Goal: Information Seeking & Learning: Learn about a topic

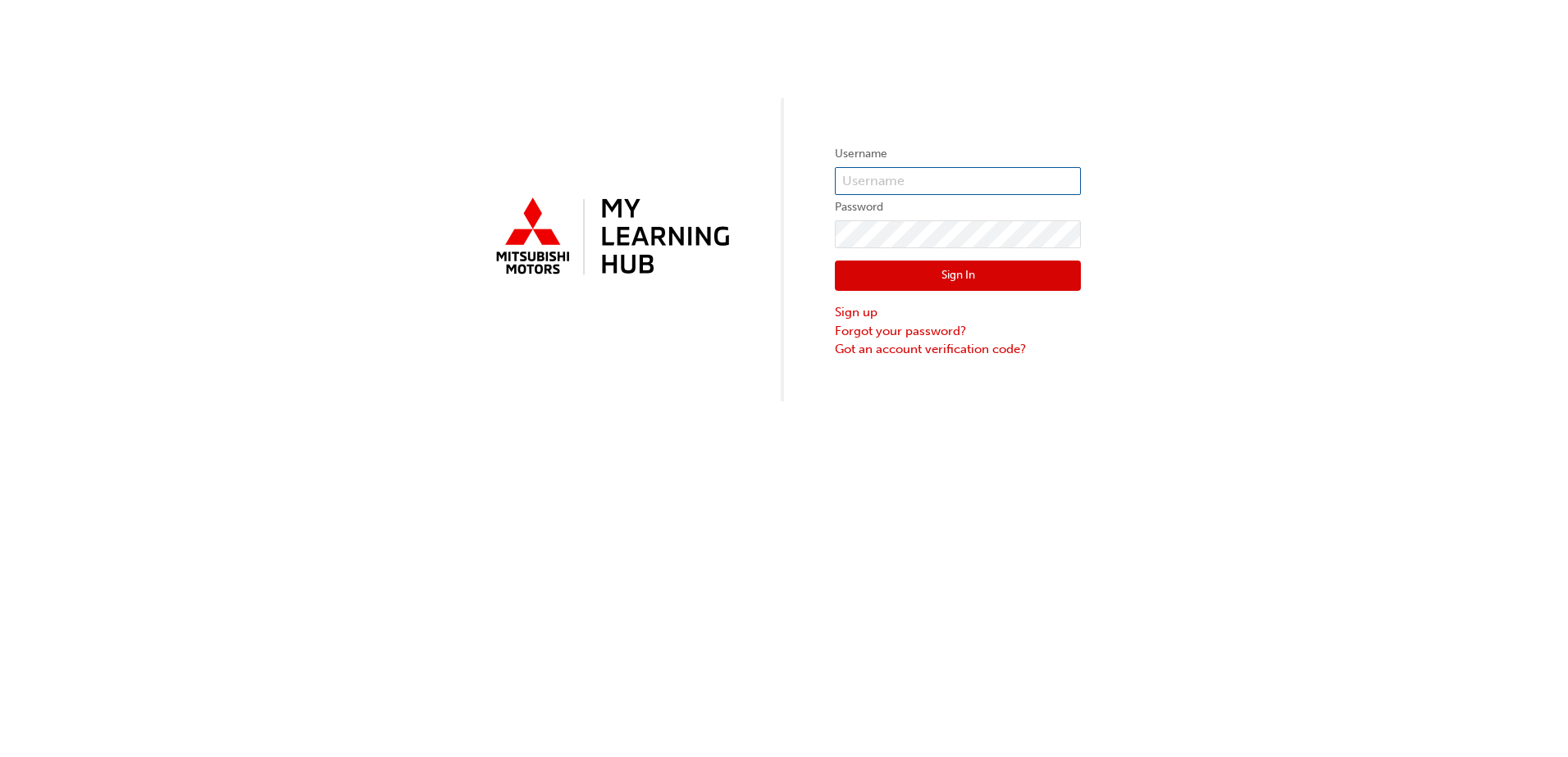
type input "[PERSON_NAME][EMAIL_ADDRESS][DOMAIN_NAME]"
click at [895, 271] on button "Sign In" at bounding box center [957, 276] width 246 height 31
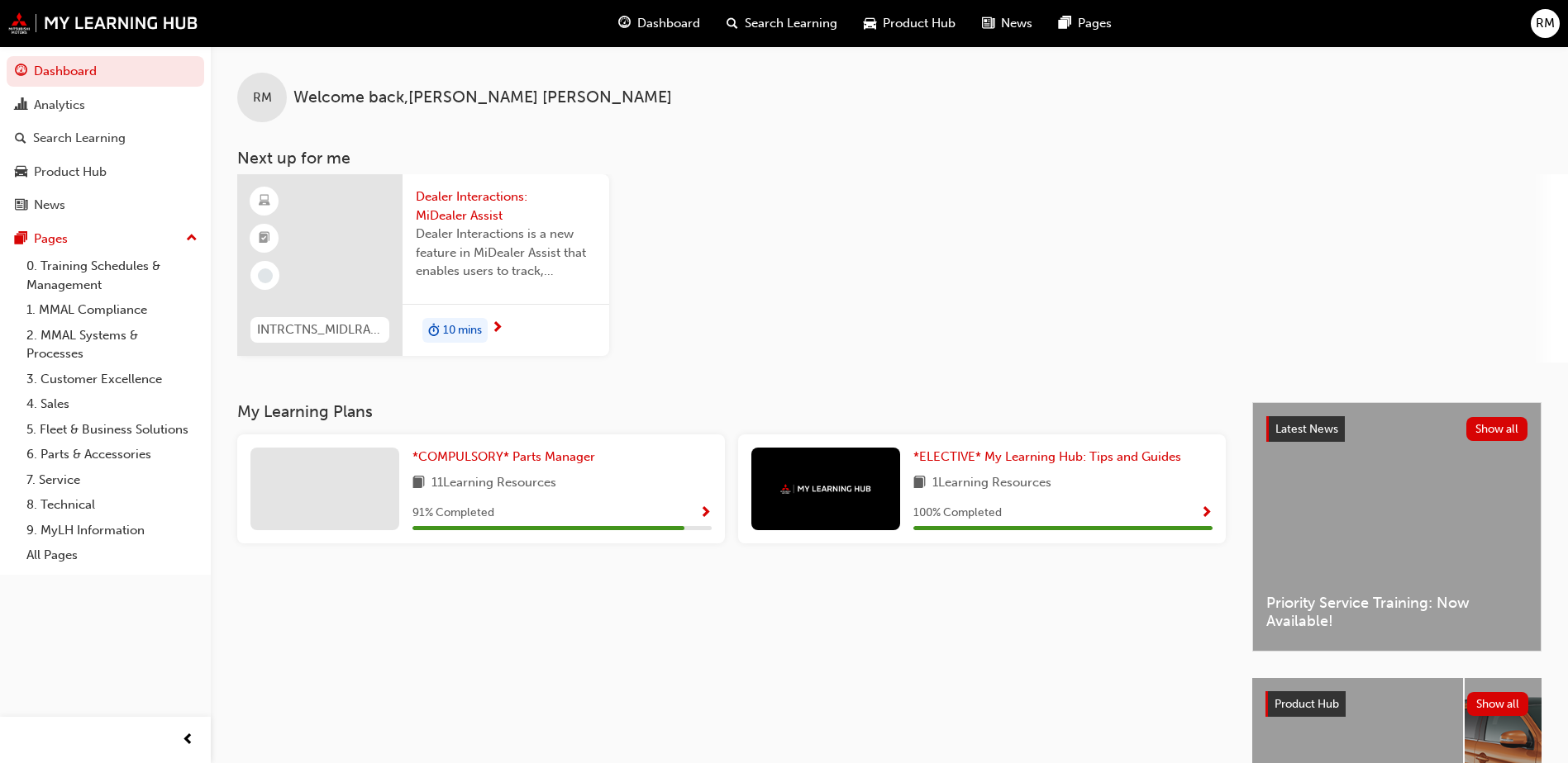
click at [544, 269] on span "Dealer Interactions is a new feature in MiDealer Assist that enables users to t…" at bounding box center [506, 252] width 181 height 56
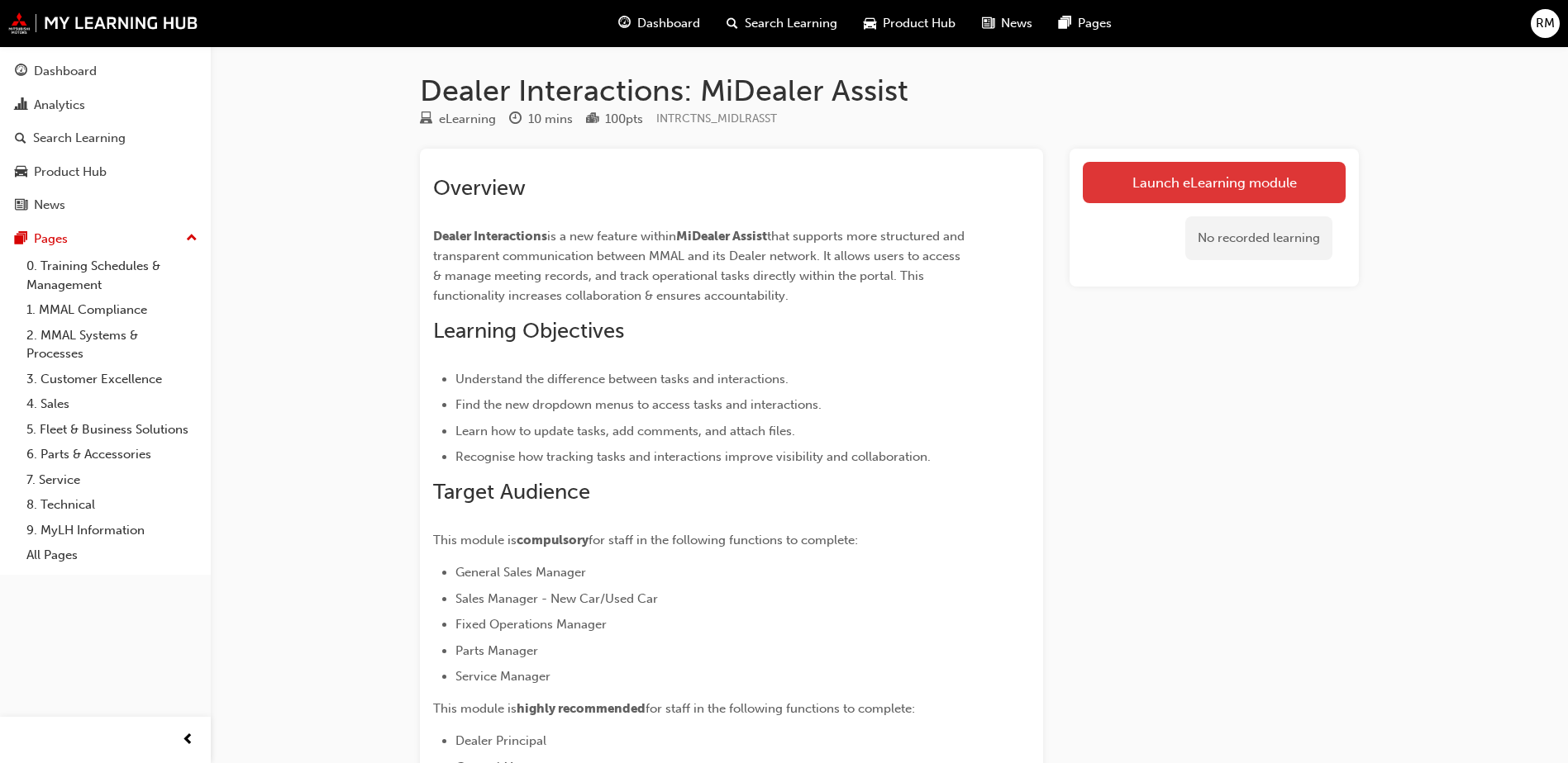
click at [1147, 189] on link "Launch eLearning module" at bounding box center [1214, 182] width 263 height 41
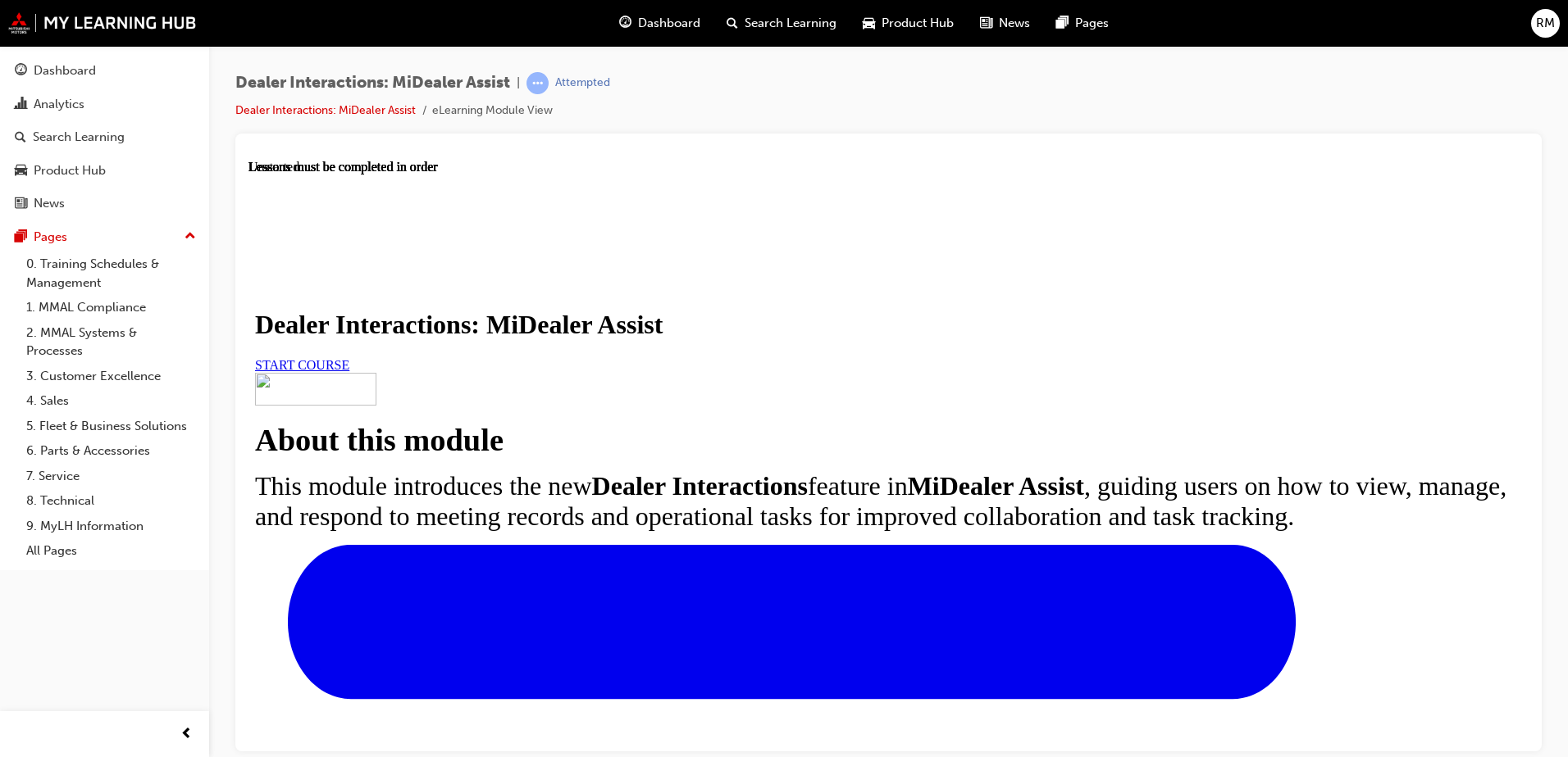
click at [349, 372] on link "START COURSE" at bounding box center [303, 364] width 95 height 14
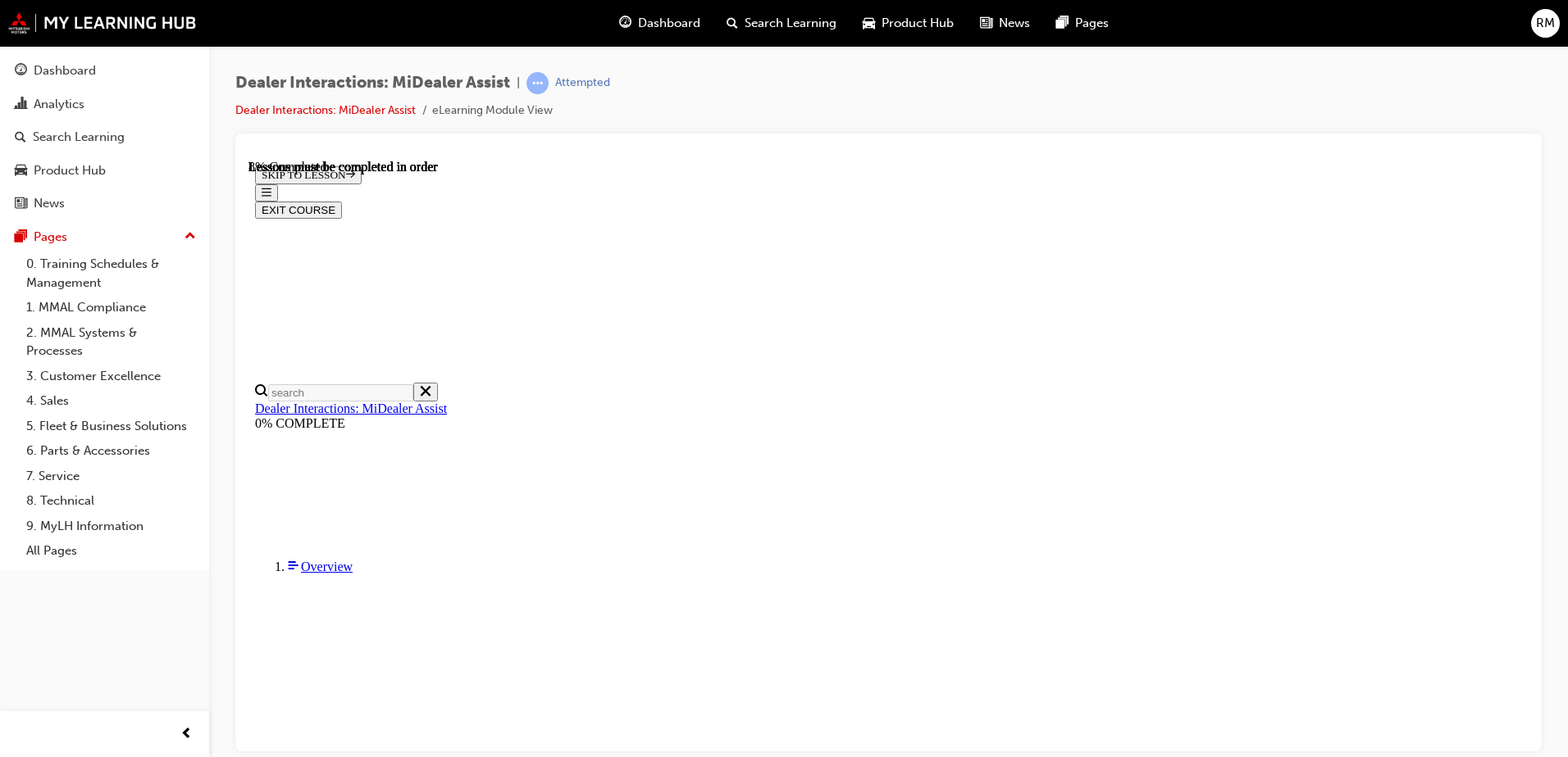
scroll to position [403, 0]
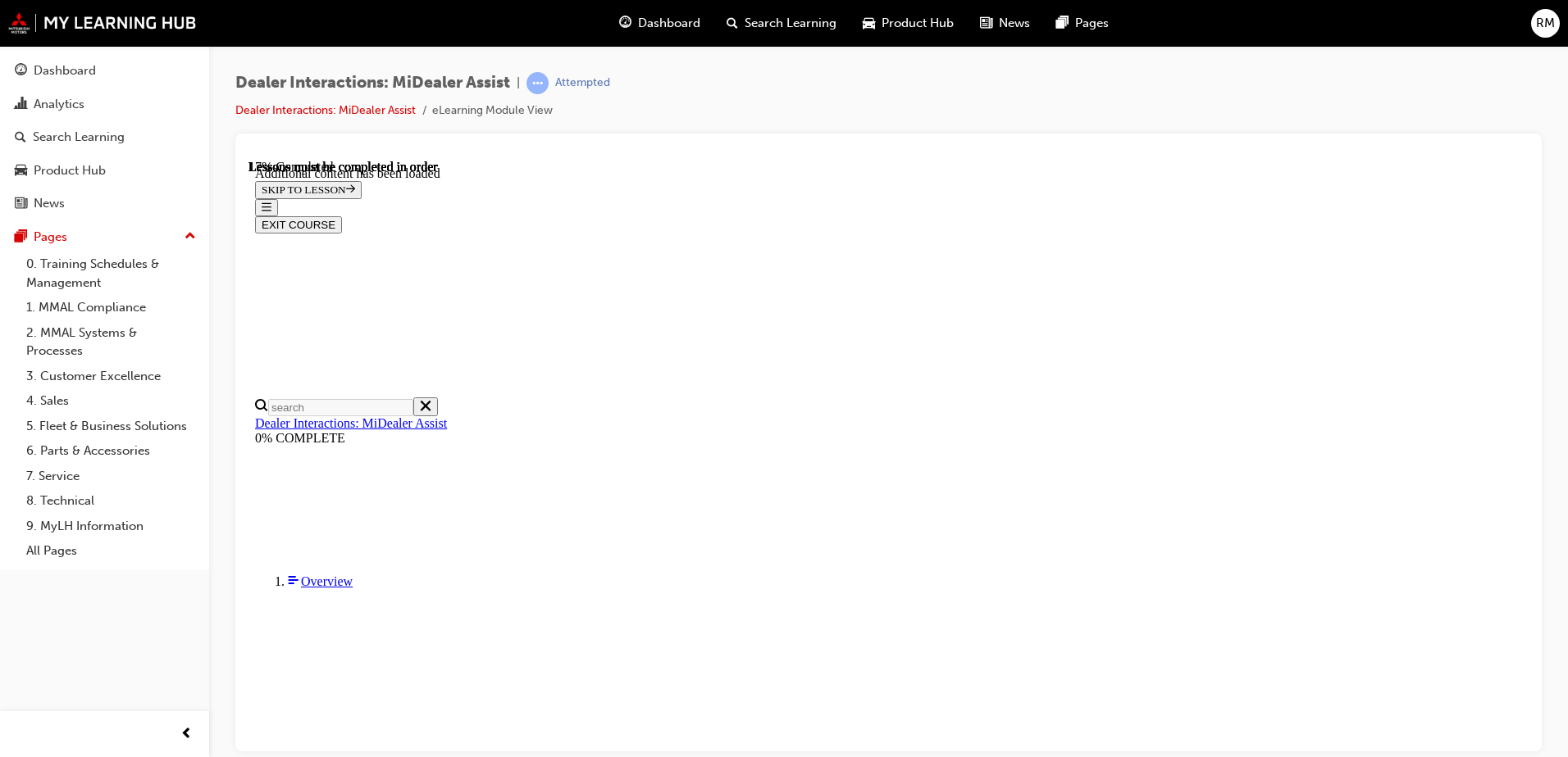
scroll to position [822, 0]
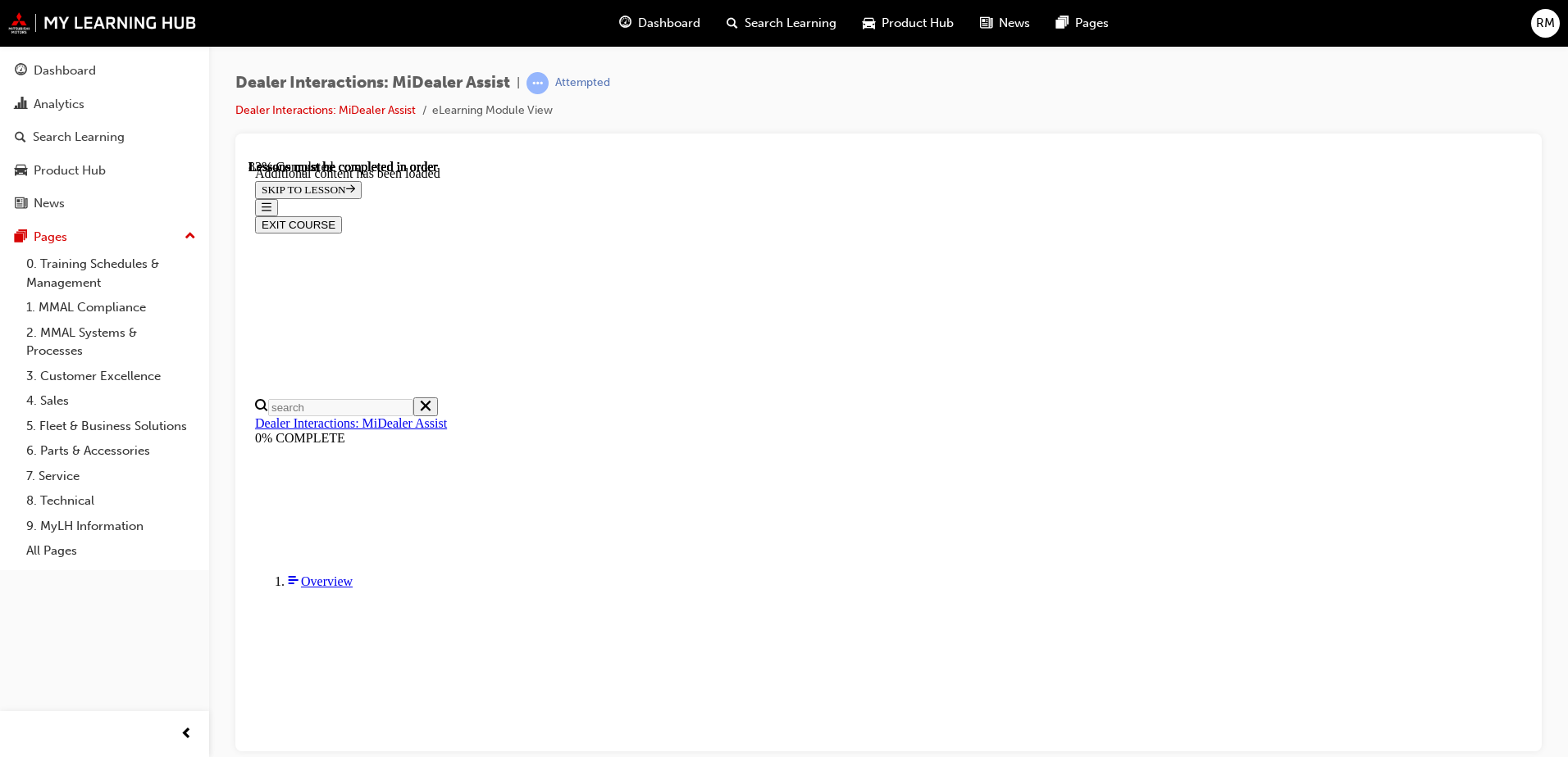
scroll to position [4203, 0]
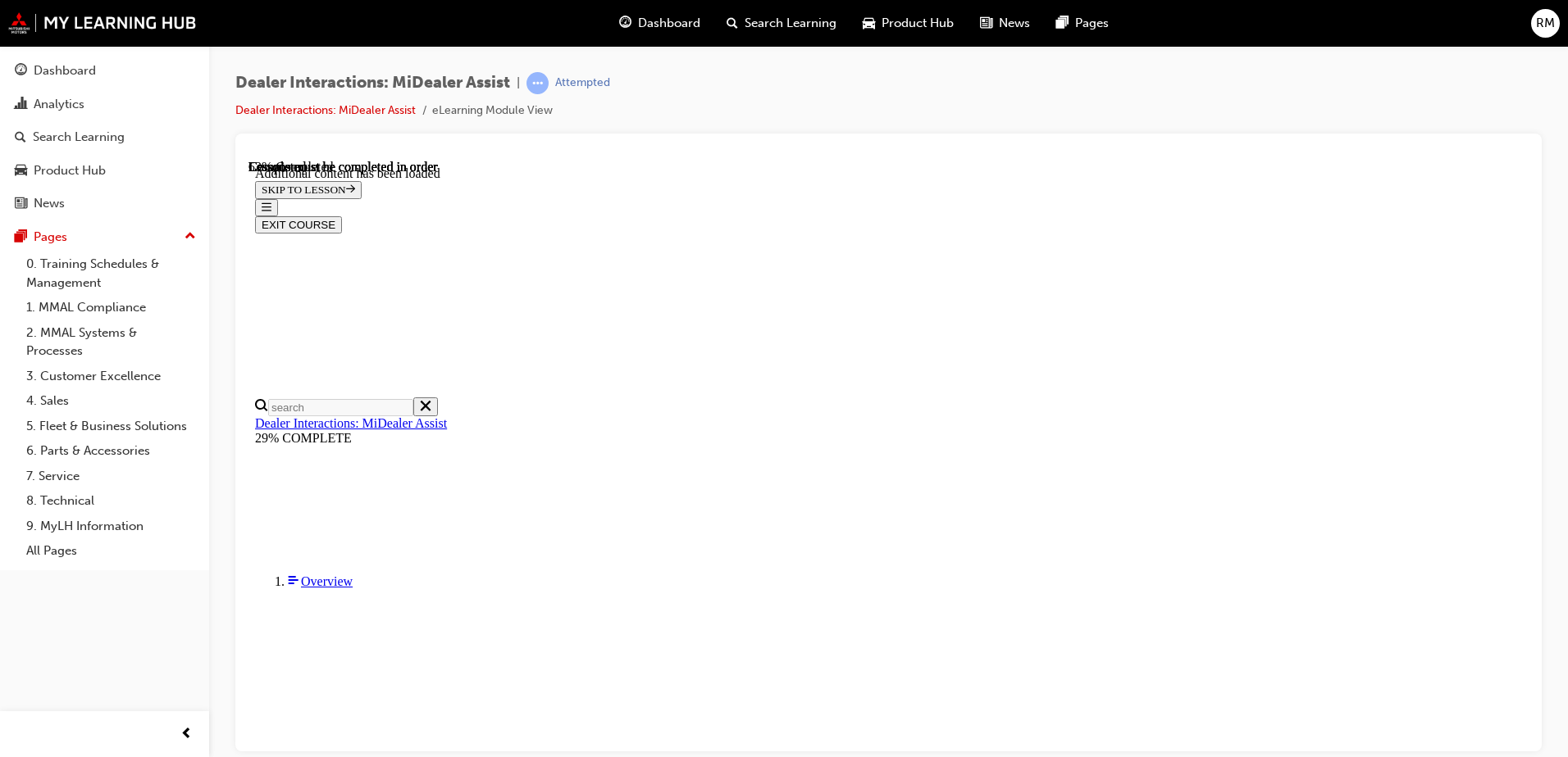
scroll to position [1901, 0]
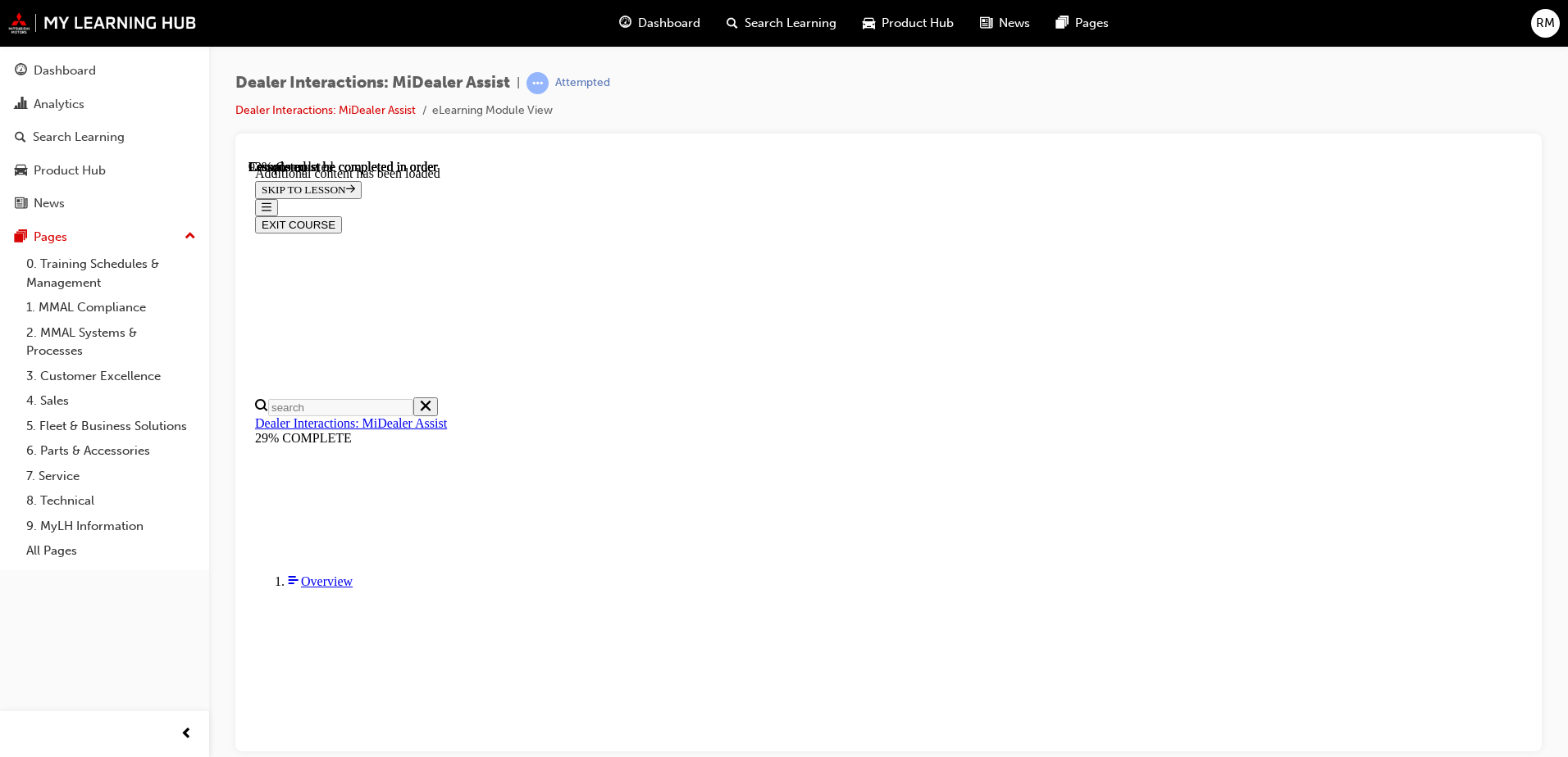
scroll to position [3754, 0]
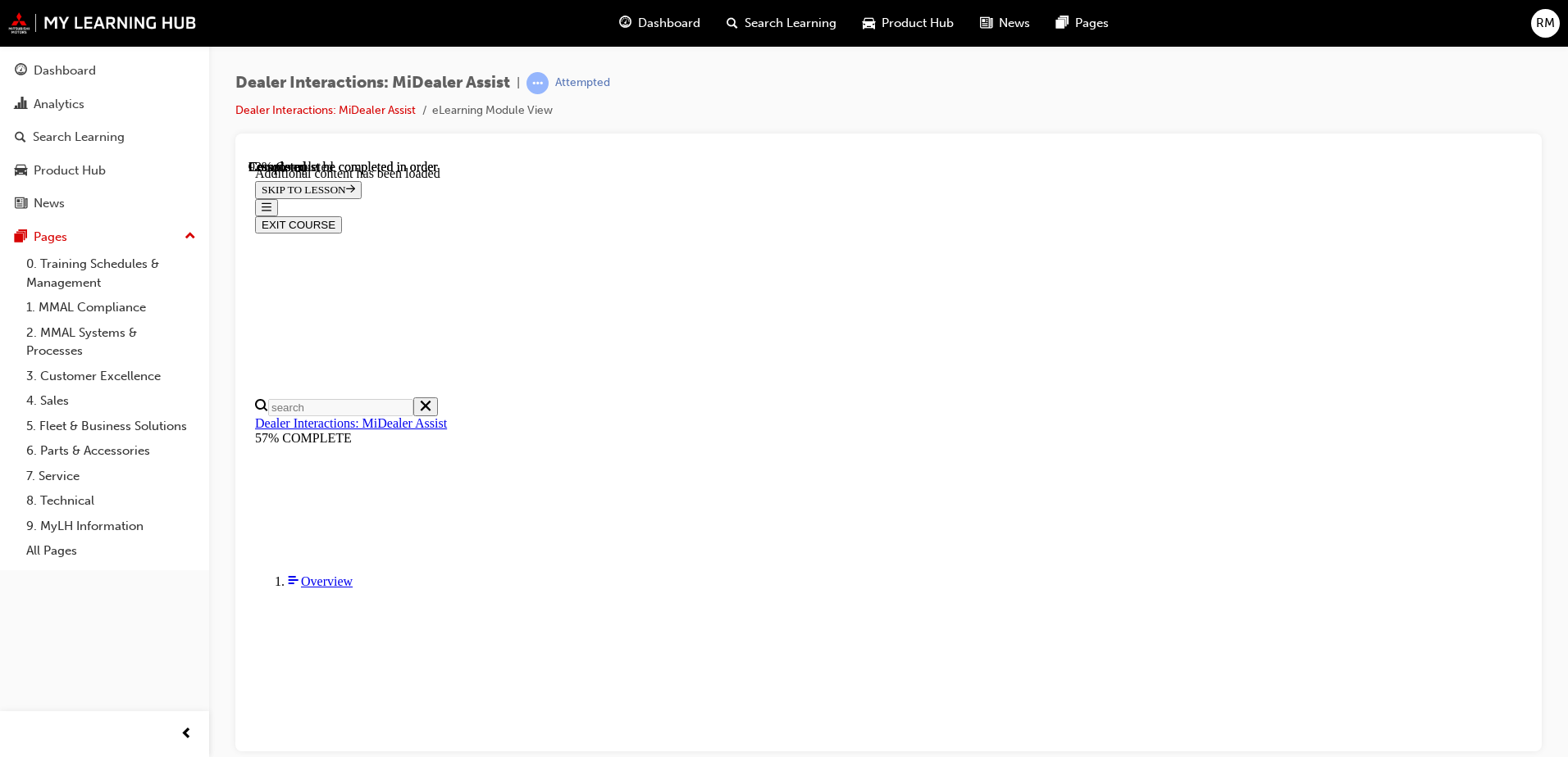
scroll to position [2599, 0]
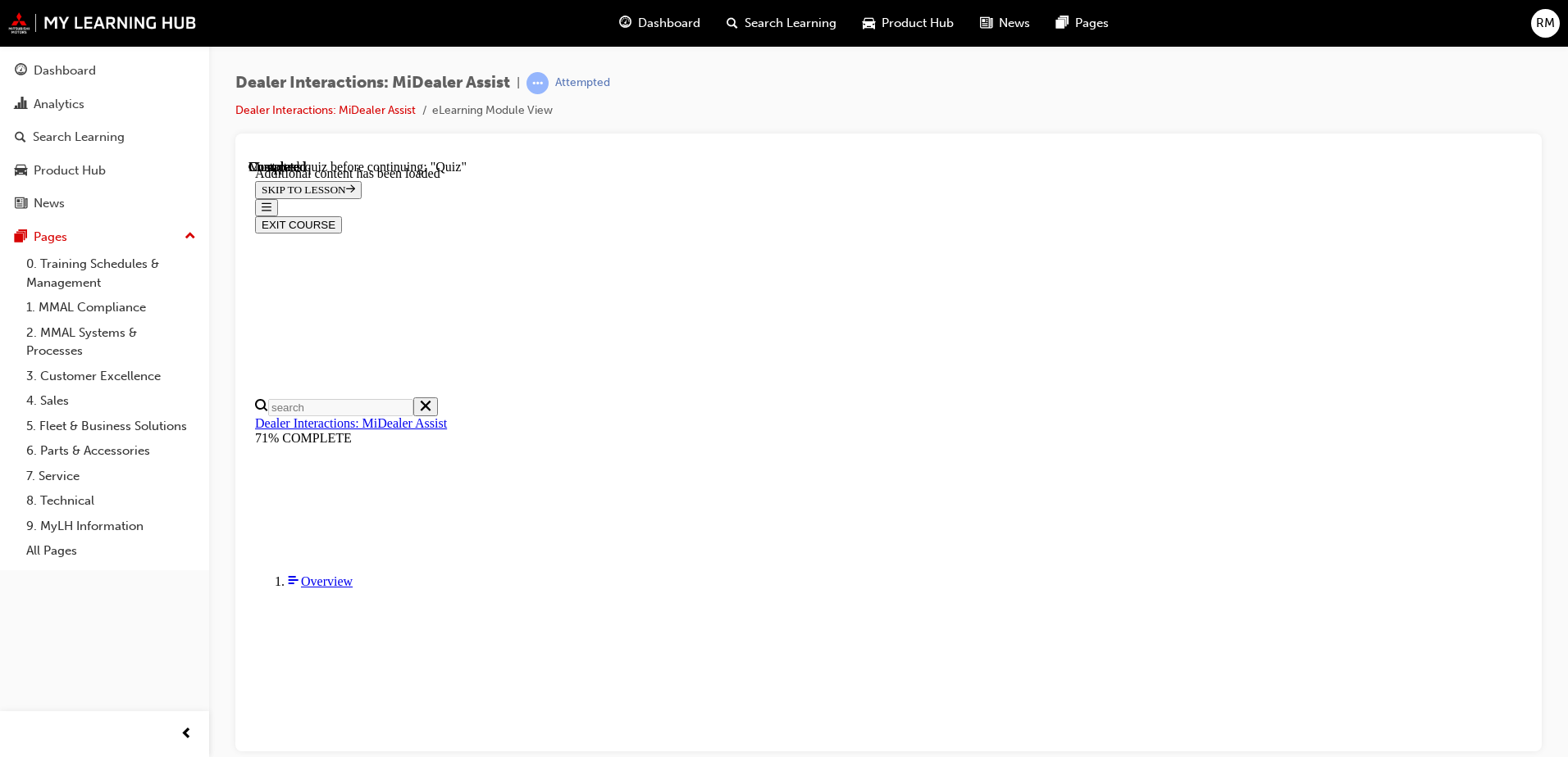
radio input "true"
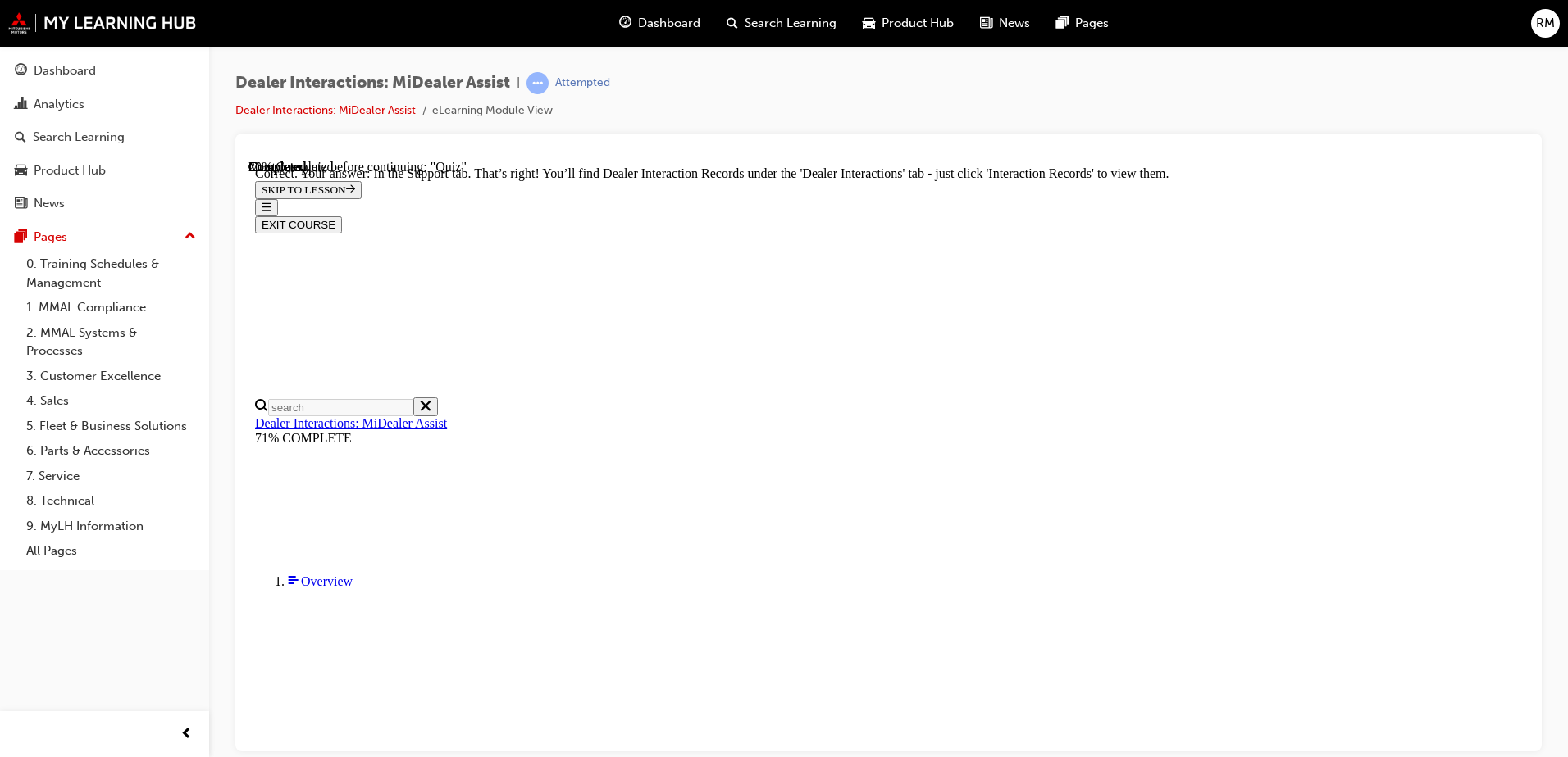
radio input "true"
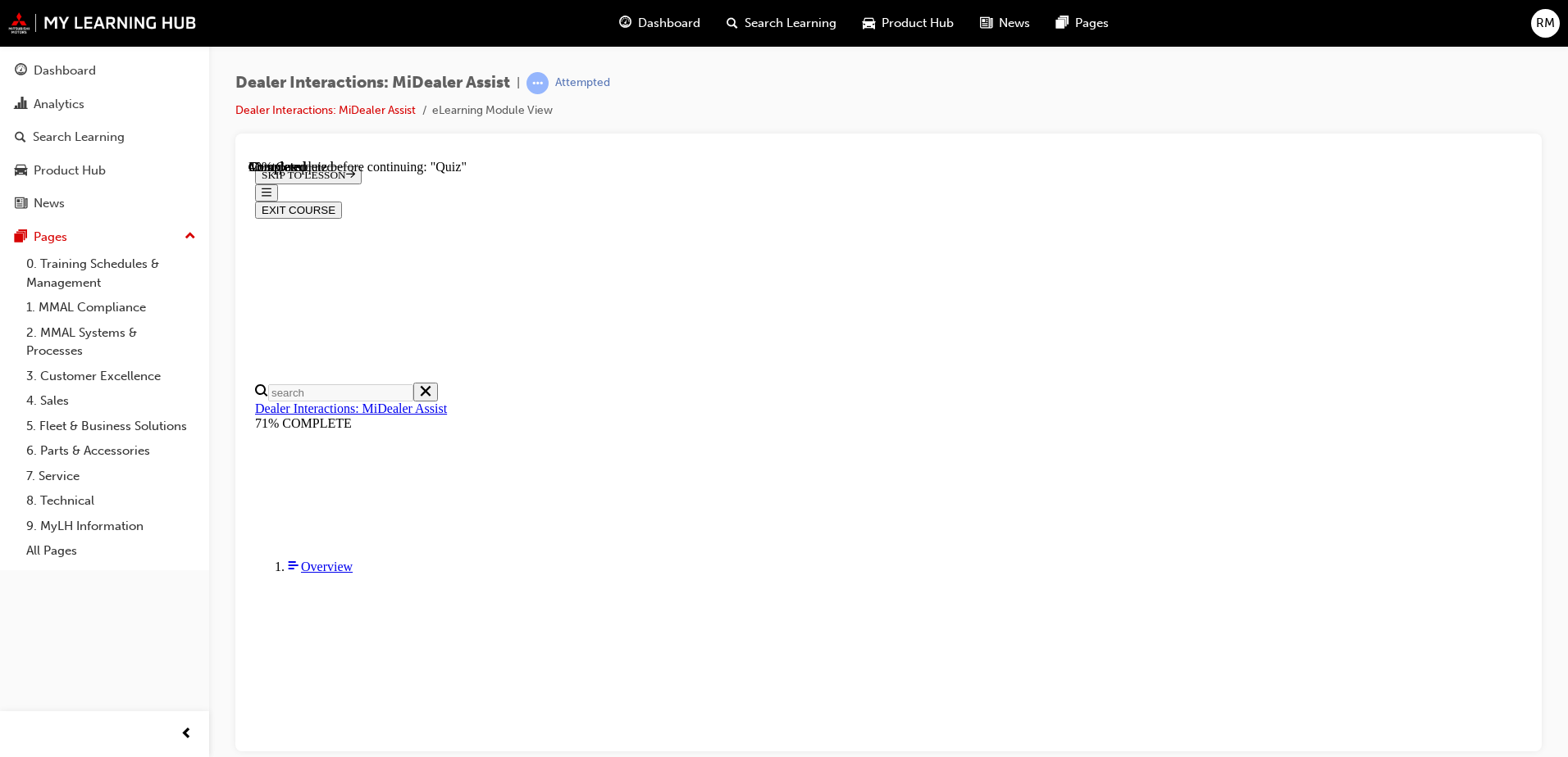
radio input "true"
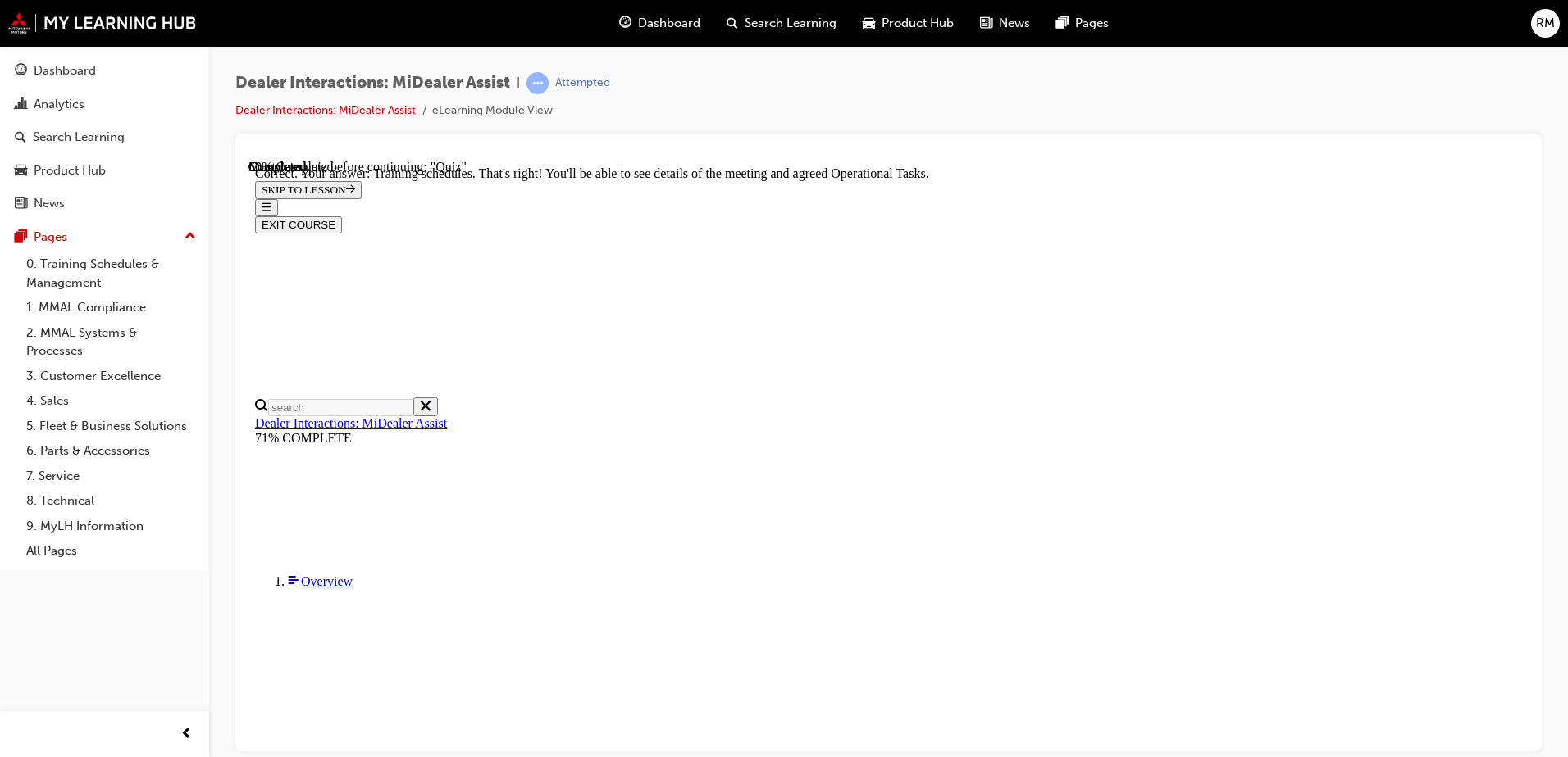
scroll to position [412, 0]
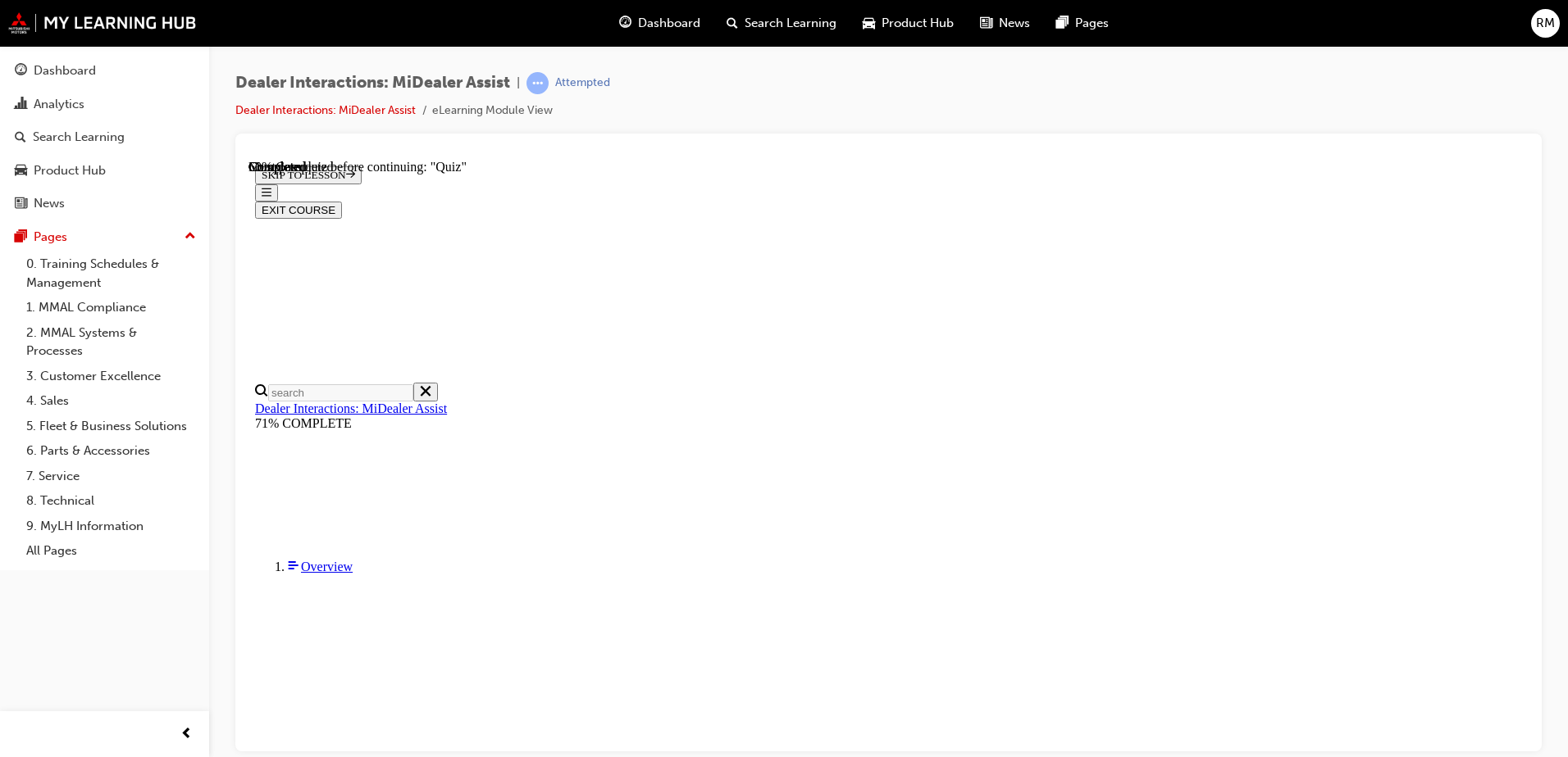
scroll to position [164, 0]
radio input "true"
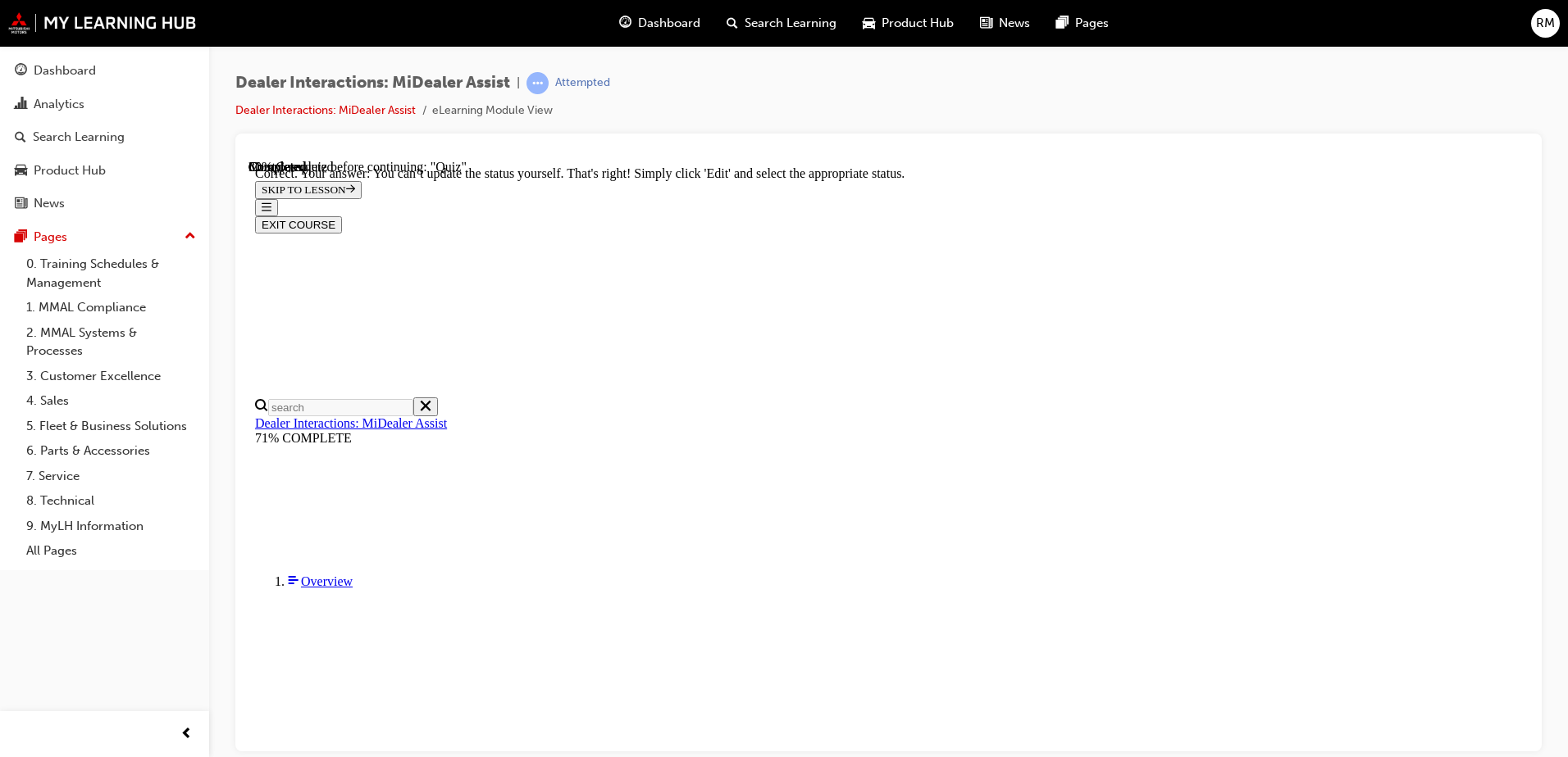
scroll to position [416, 0]
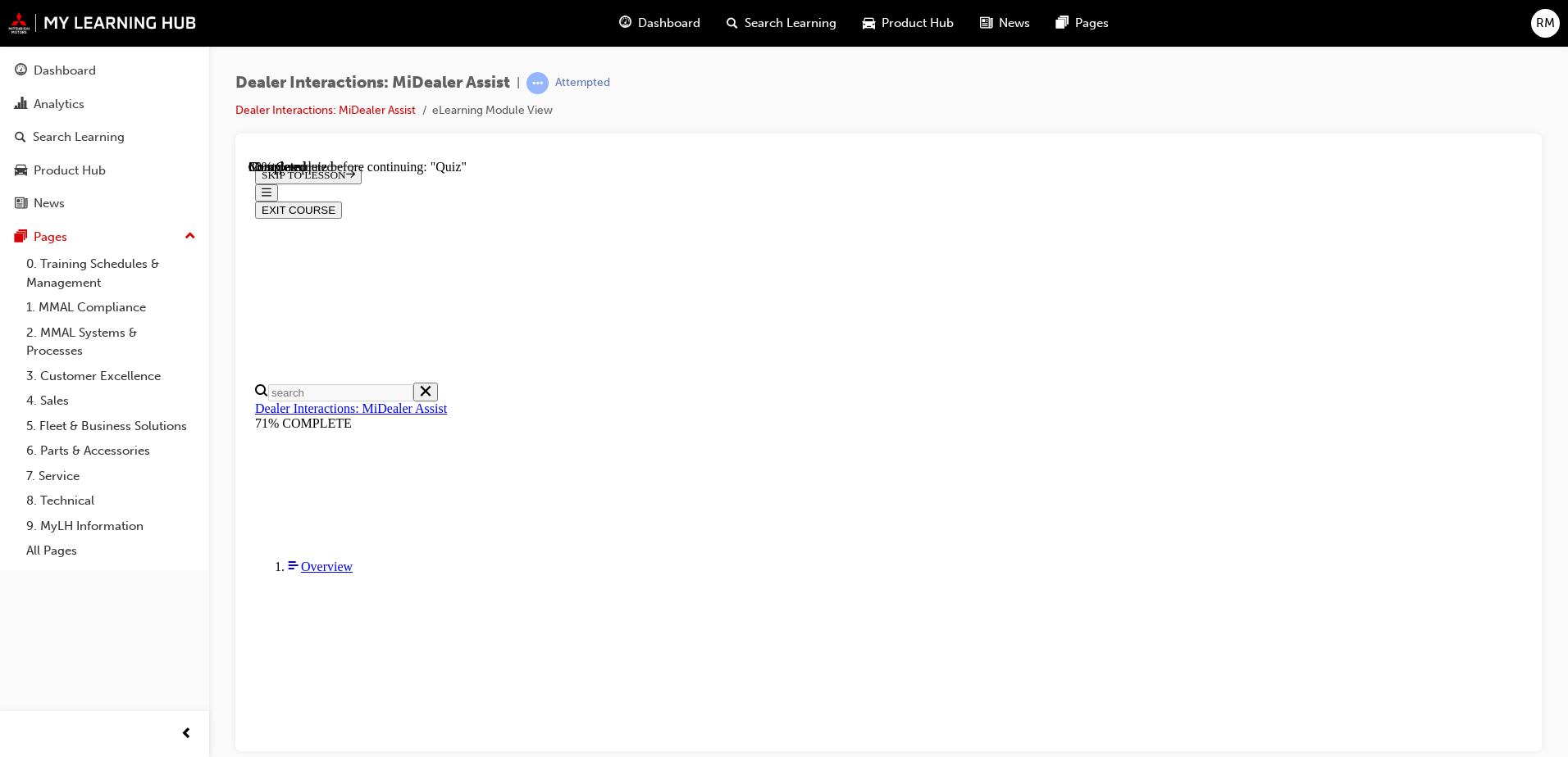
scroll to position [164, 0]
radio input "true"
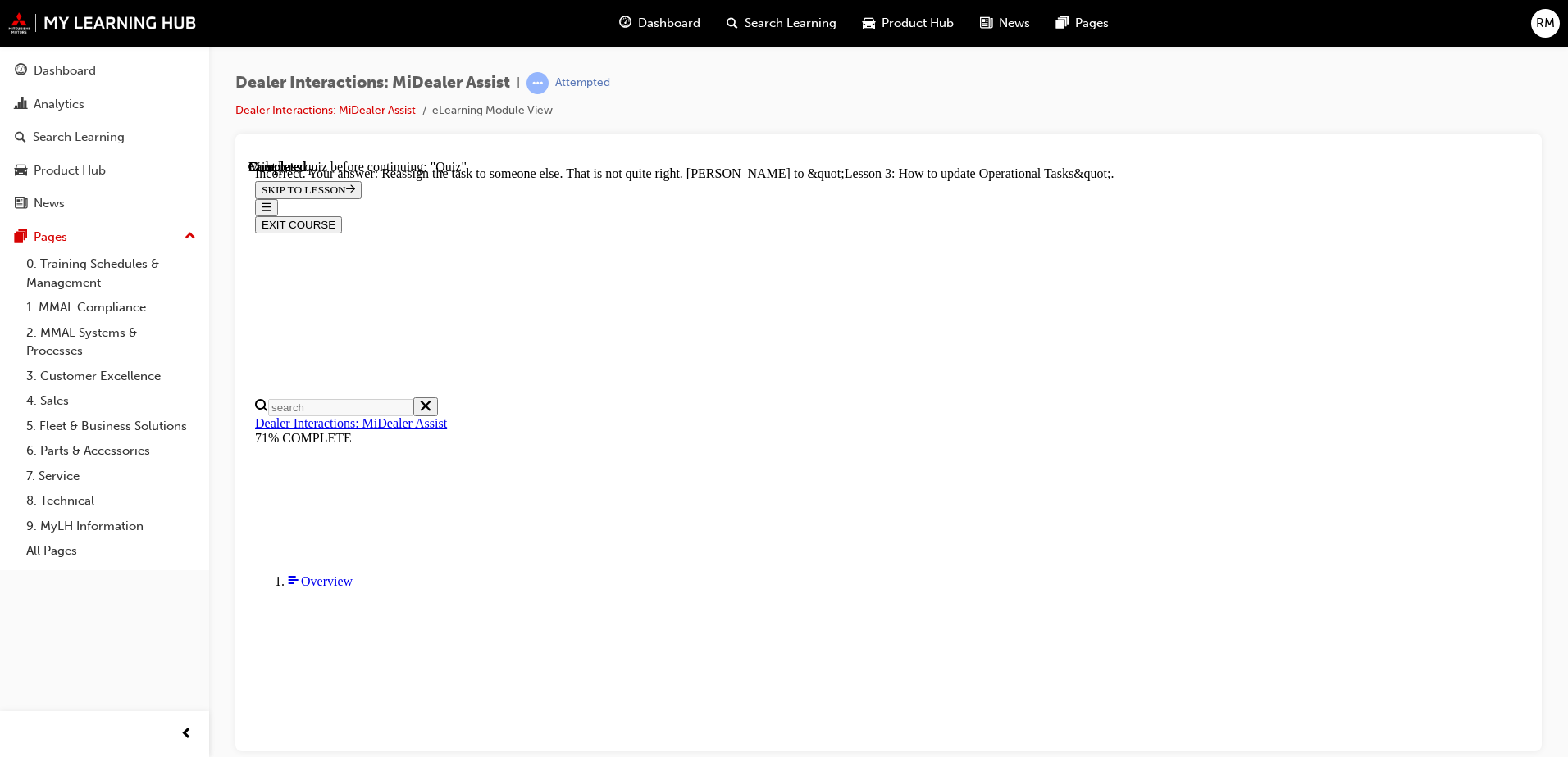
scroll to position [449, 0]
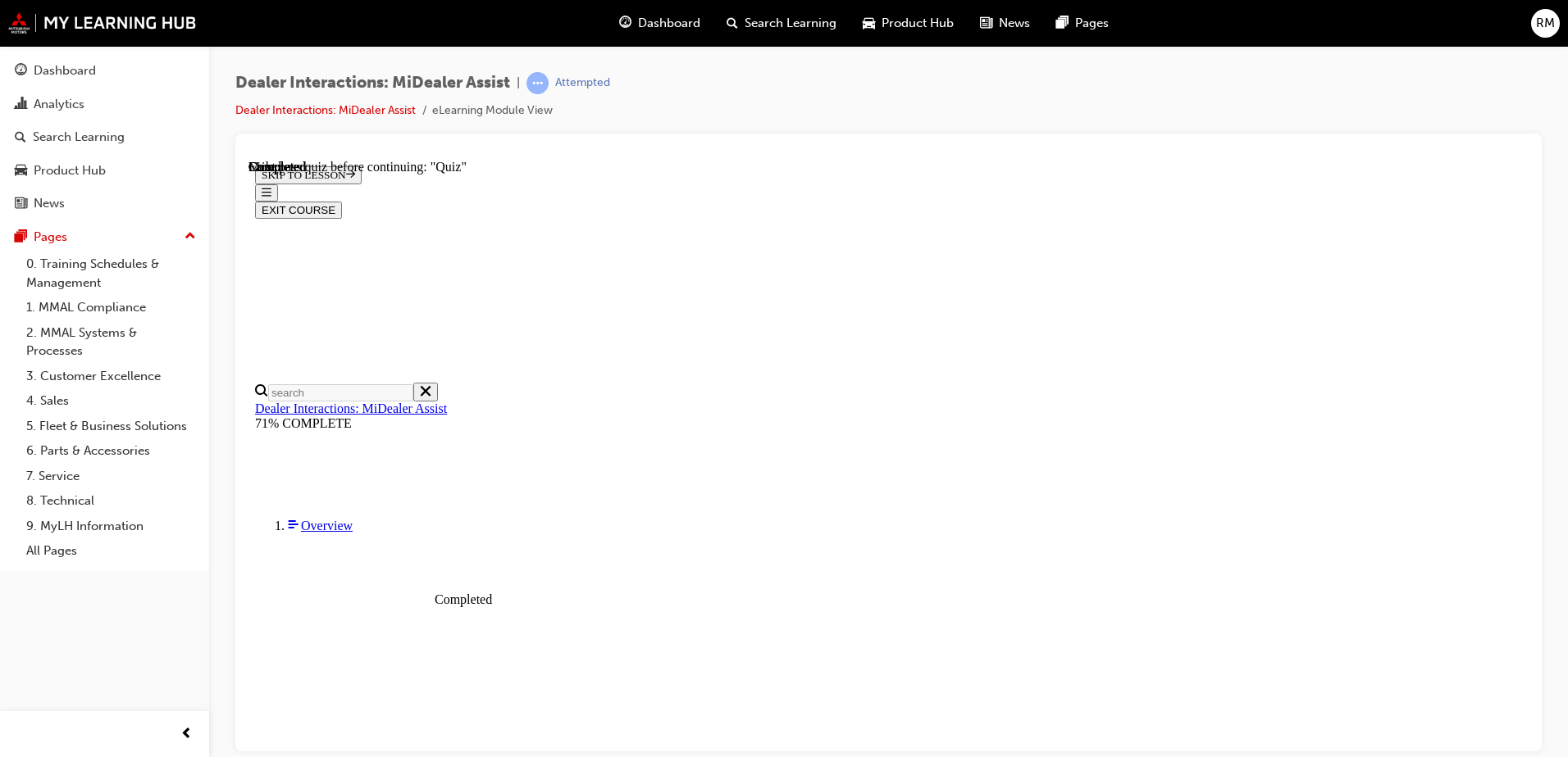
scroll to position [231, 0]
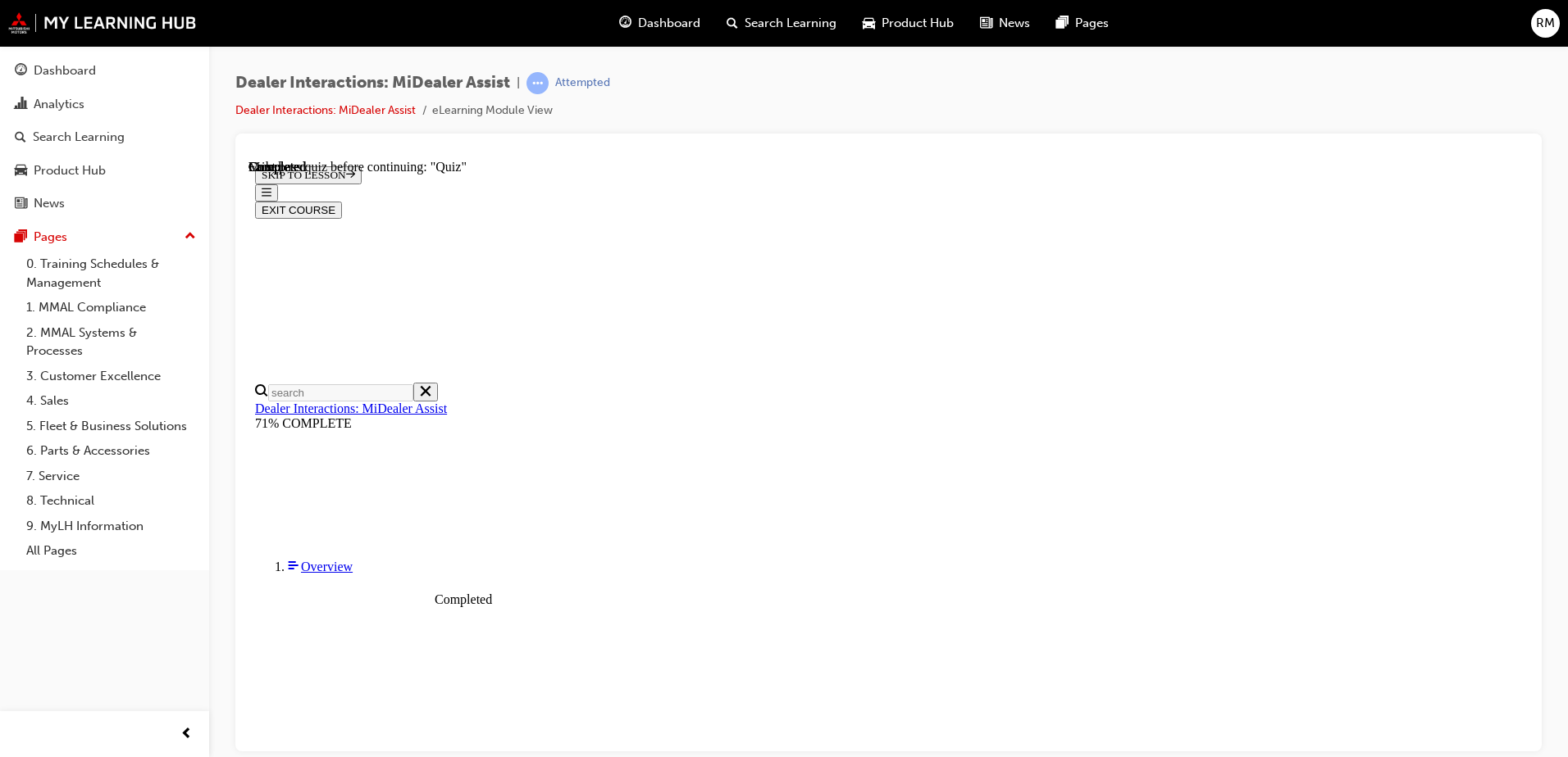
scroll to position [5112, 0]
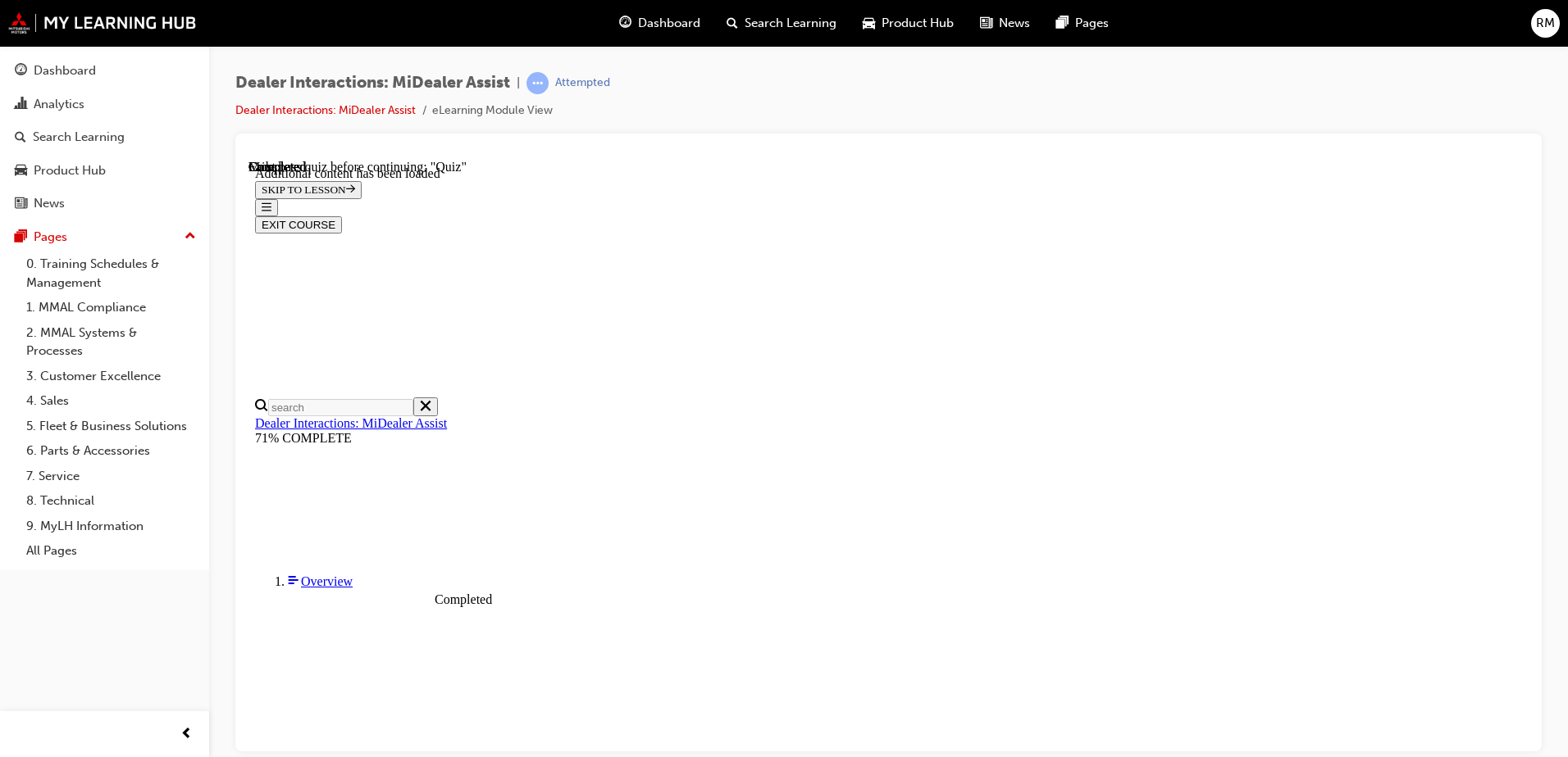
scroll to position [4602, 0]
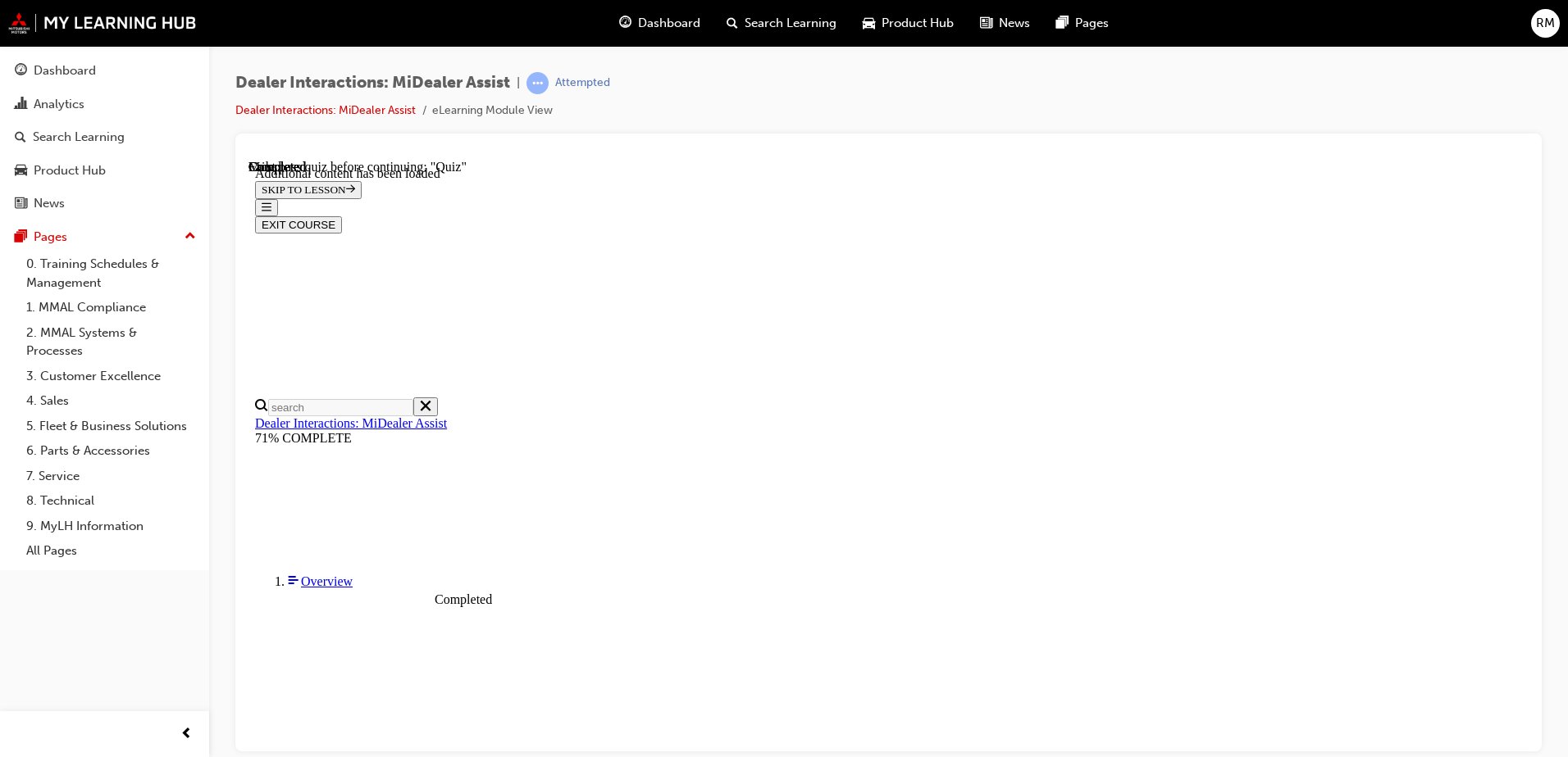
click at [396, 109] on link "Dealer Interactions: MiDealer Assist" at bounding box center [325, 110] width 180 height 14
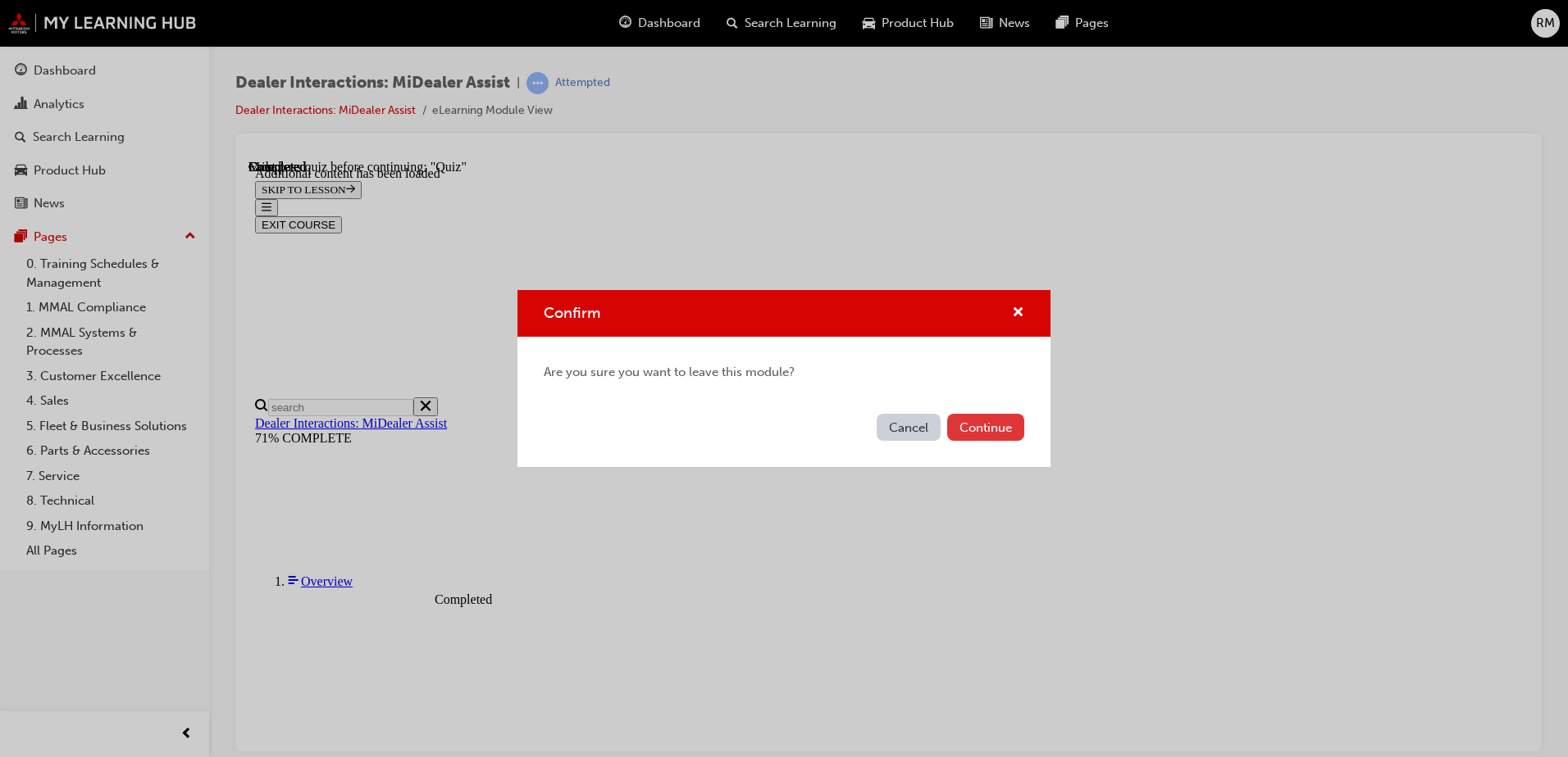
click at [966, 423] on button "Continue" at bounding box center [985, 428] width 77 height 27
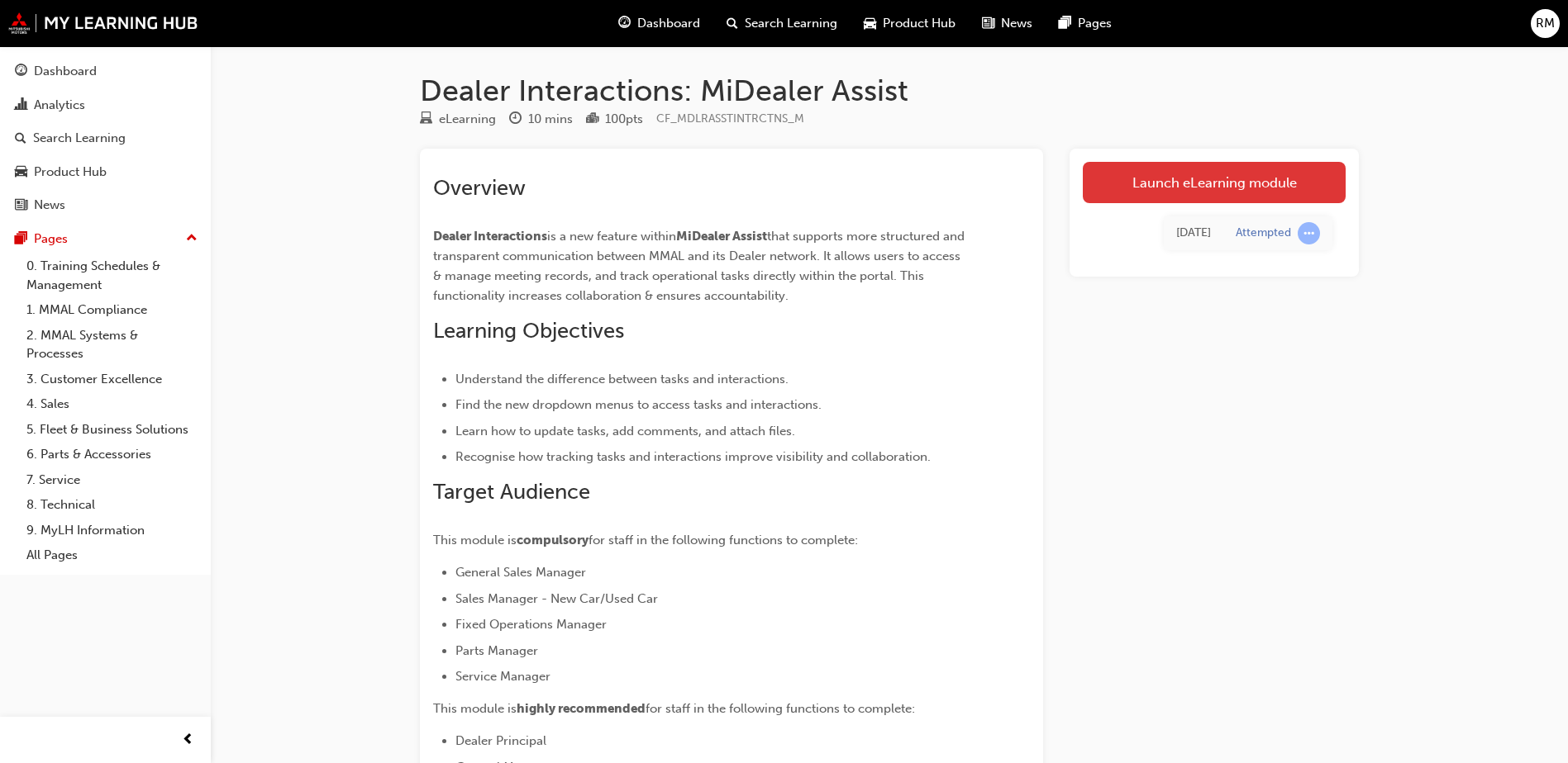
click at [1177, 180] on link "Launch eLearning module" at bounding box center [1214, 182] width 263 height 41
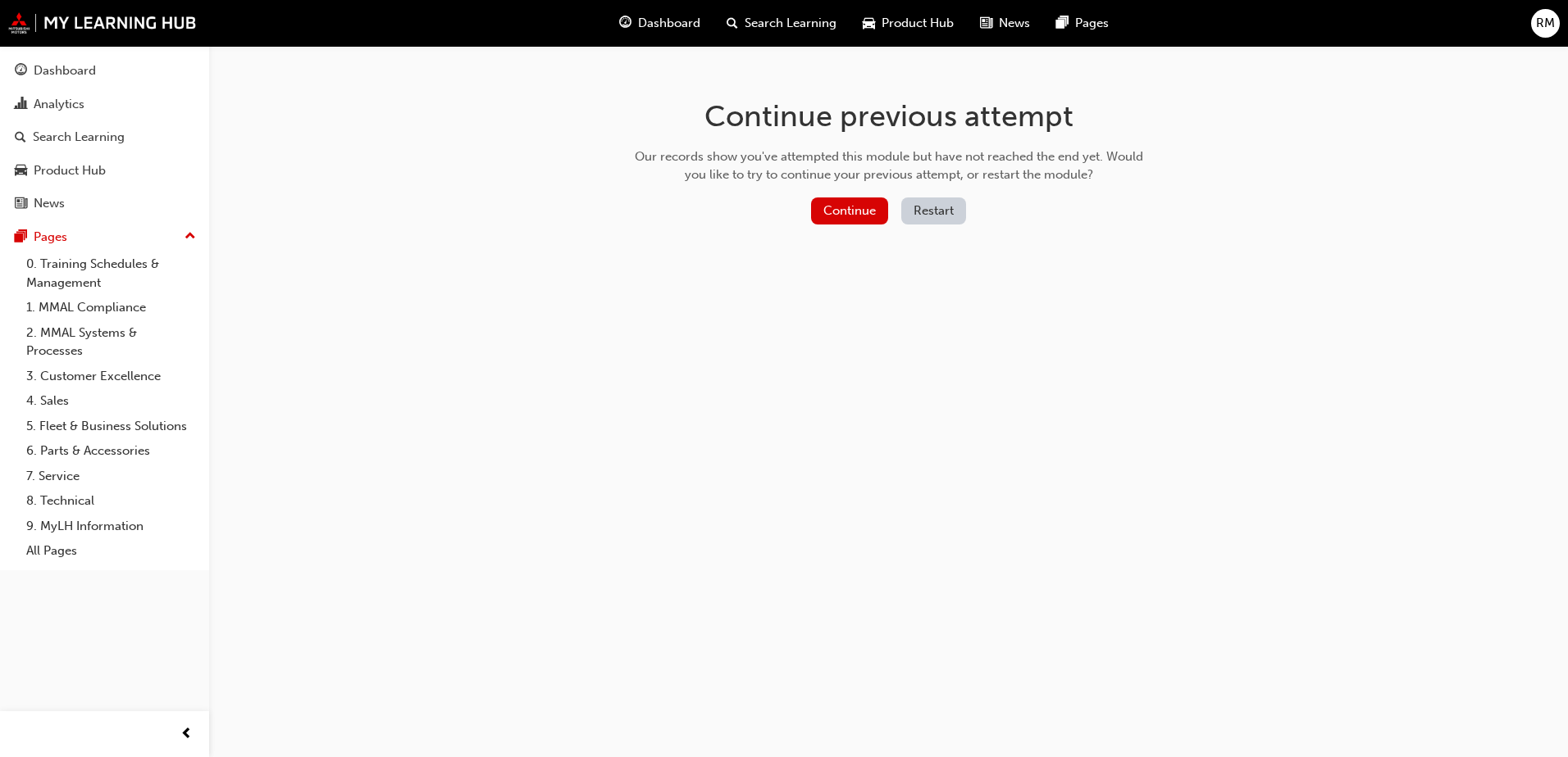
click at [928, 204] on button "Restart" at bounding box center [933, 211] width 65 height 27
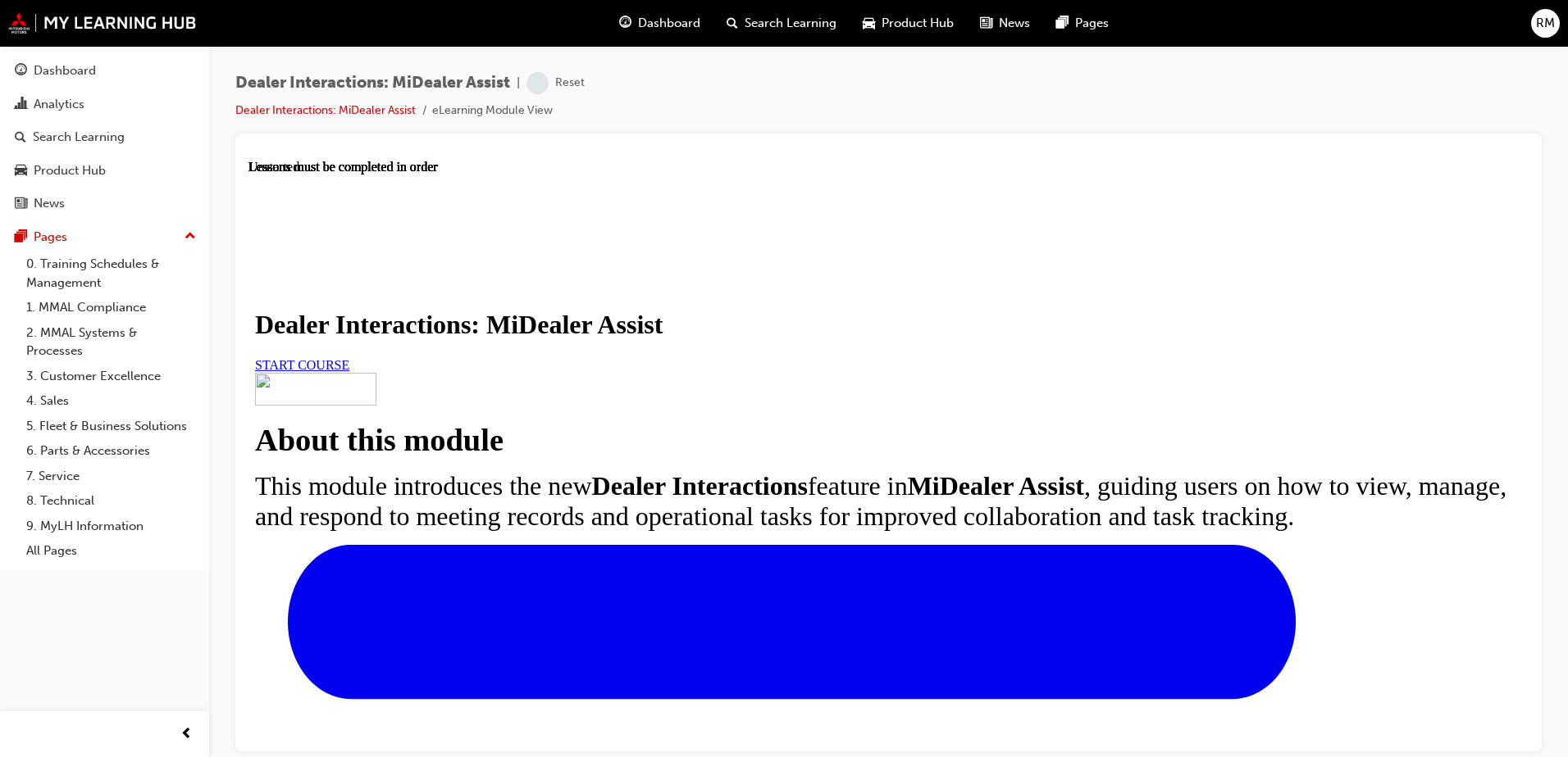
click at [349, 372] on span "START COURSE" at bounding box center [303, 364] width 95 height 14
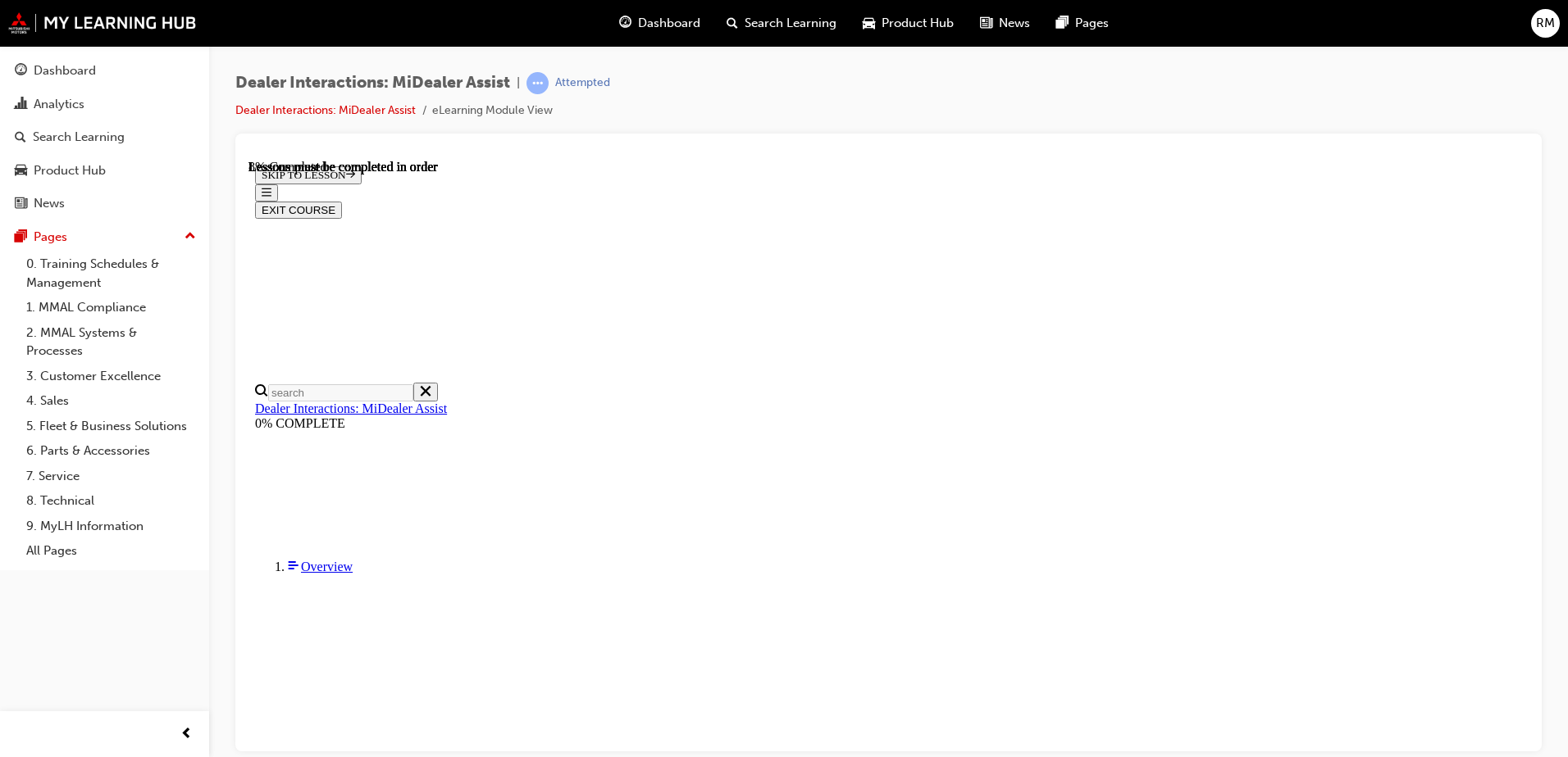
scroll to position [403, 0]
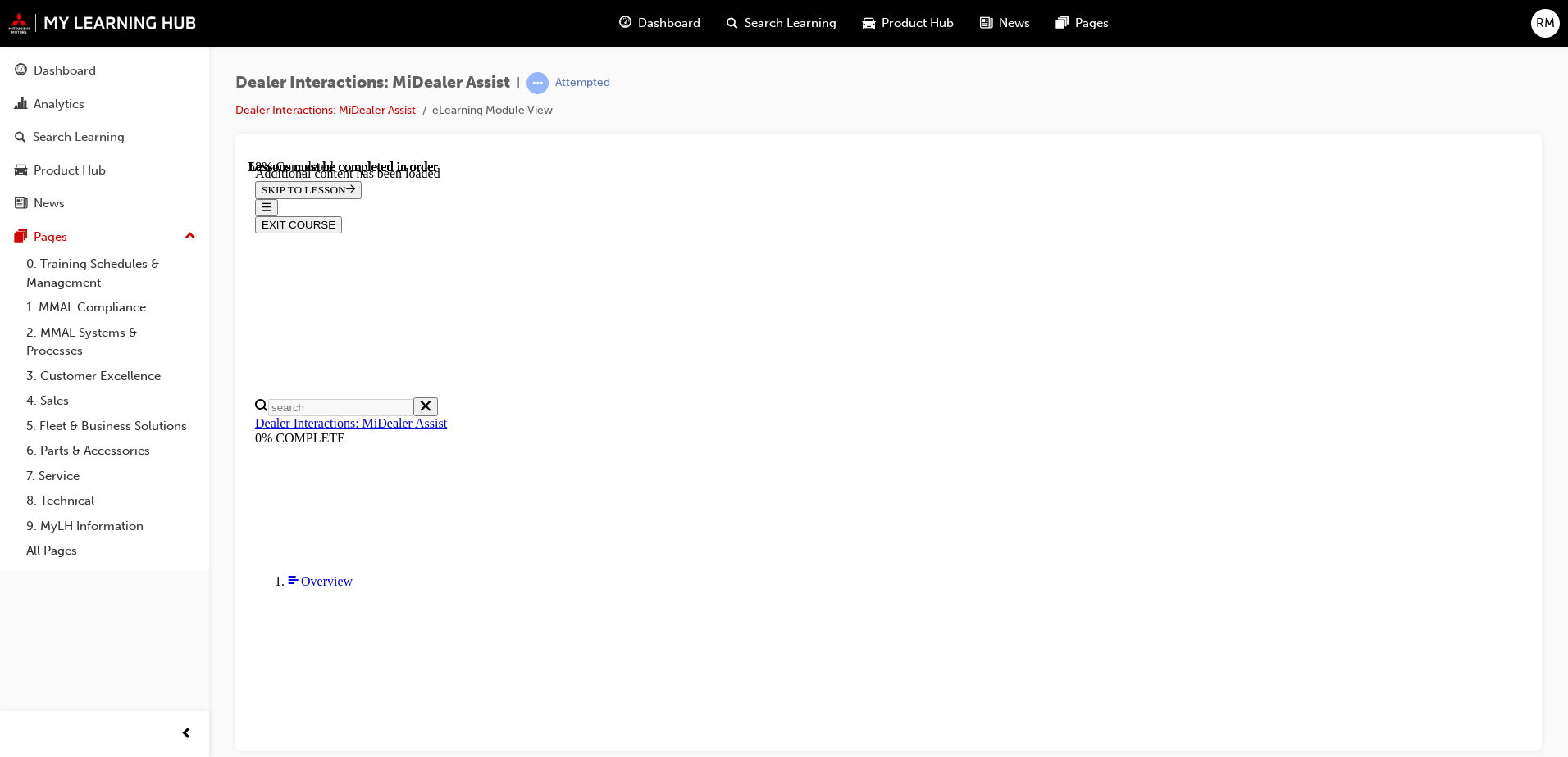
scroll to position [3182, 0]
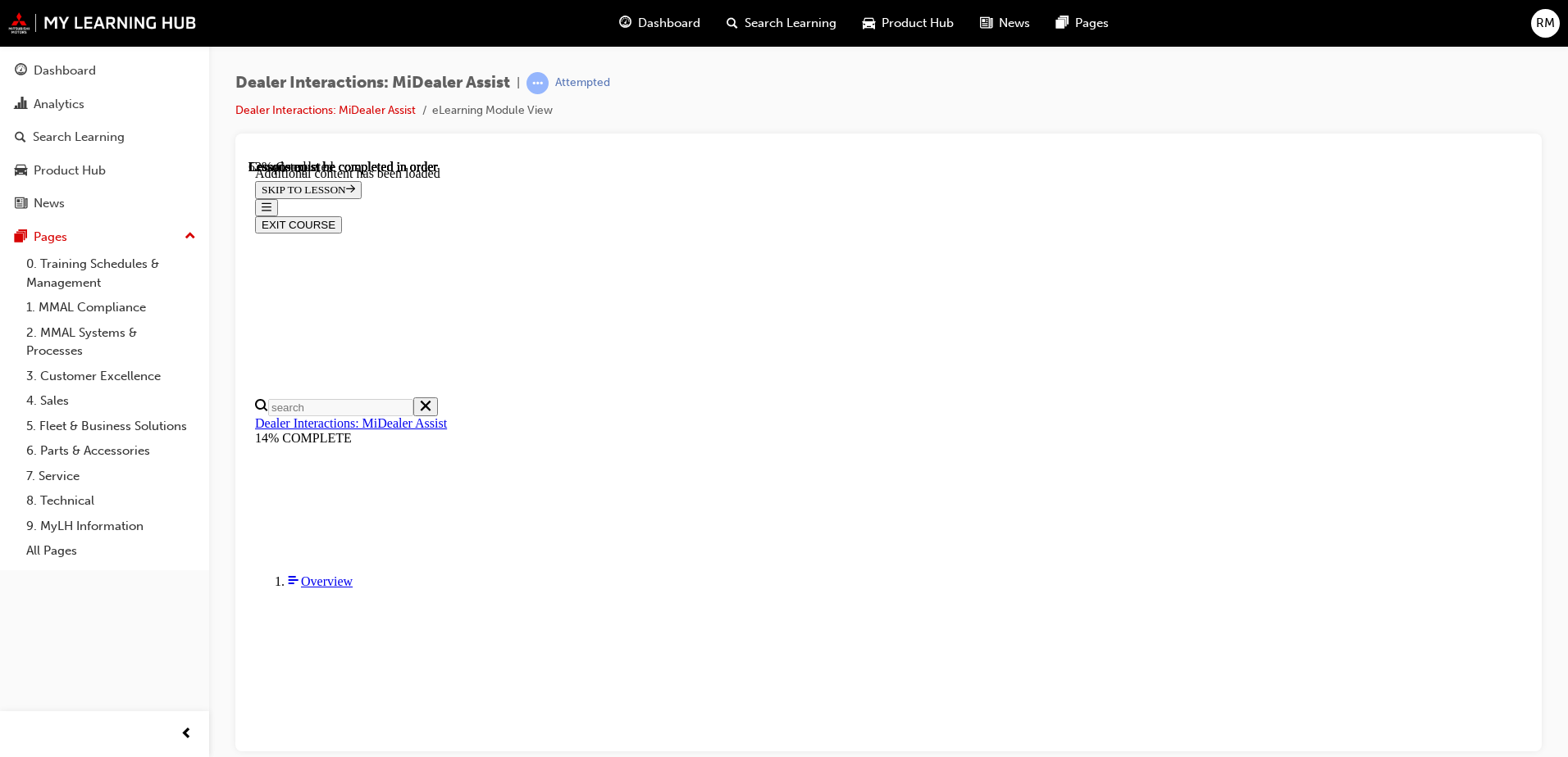
scroll to position [2336, 0]
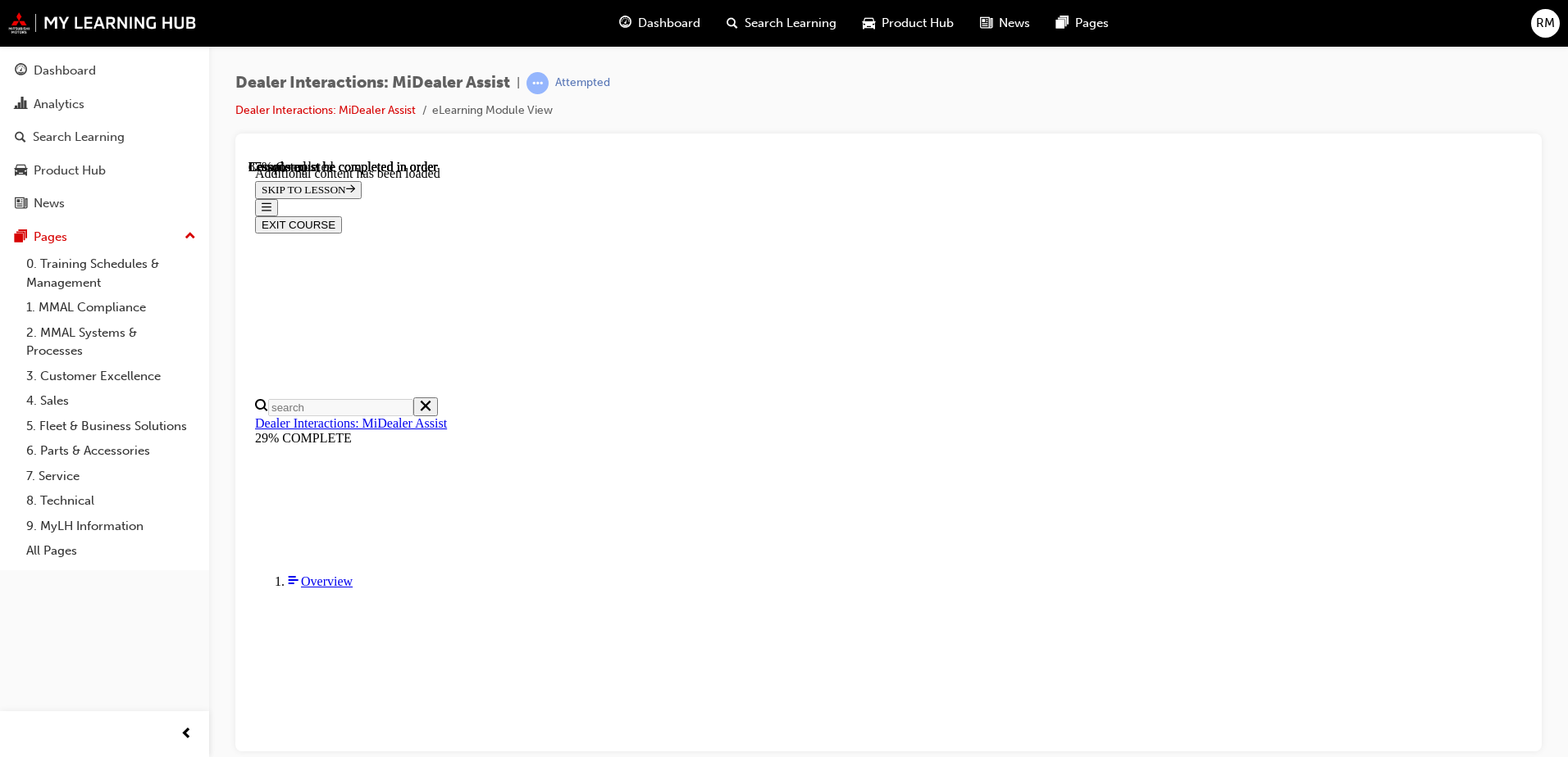
scroll to position [2692, 0]
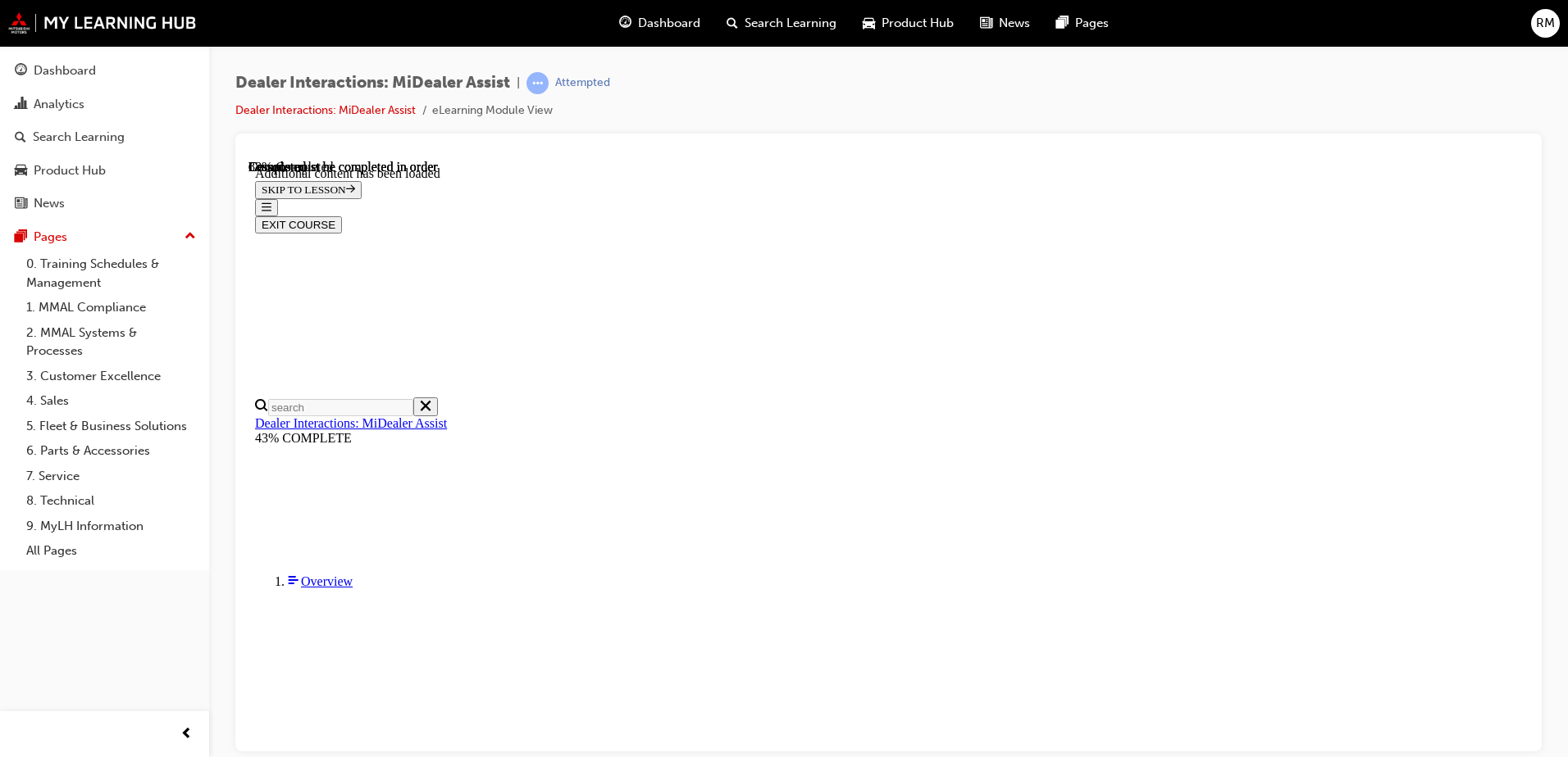
scroll to position [2252, 0]
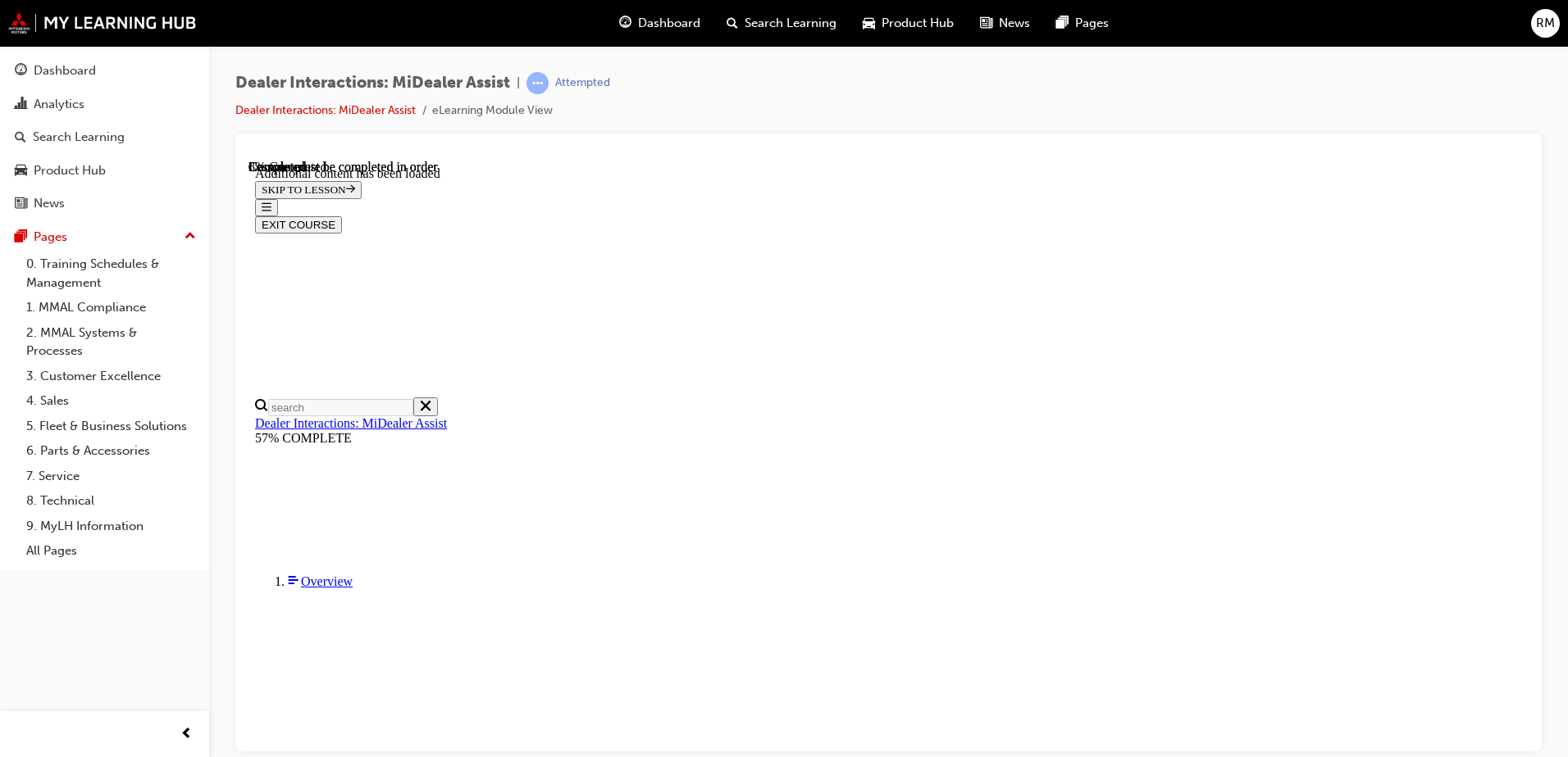
scroll to position [393, 0]
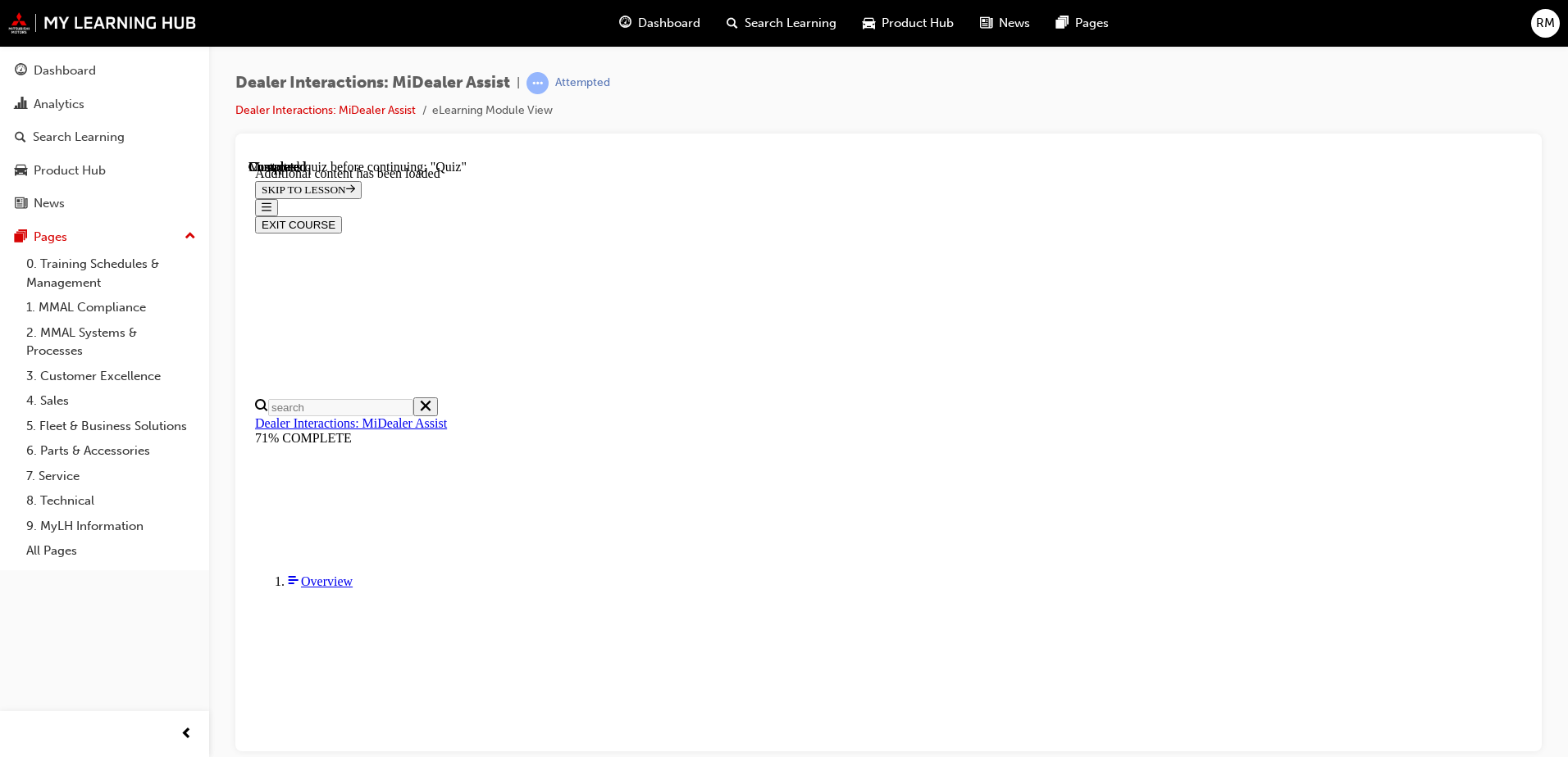
radio input "true"
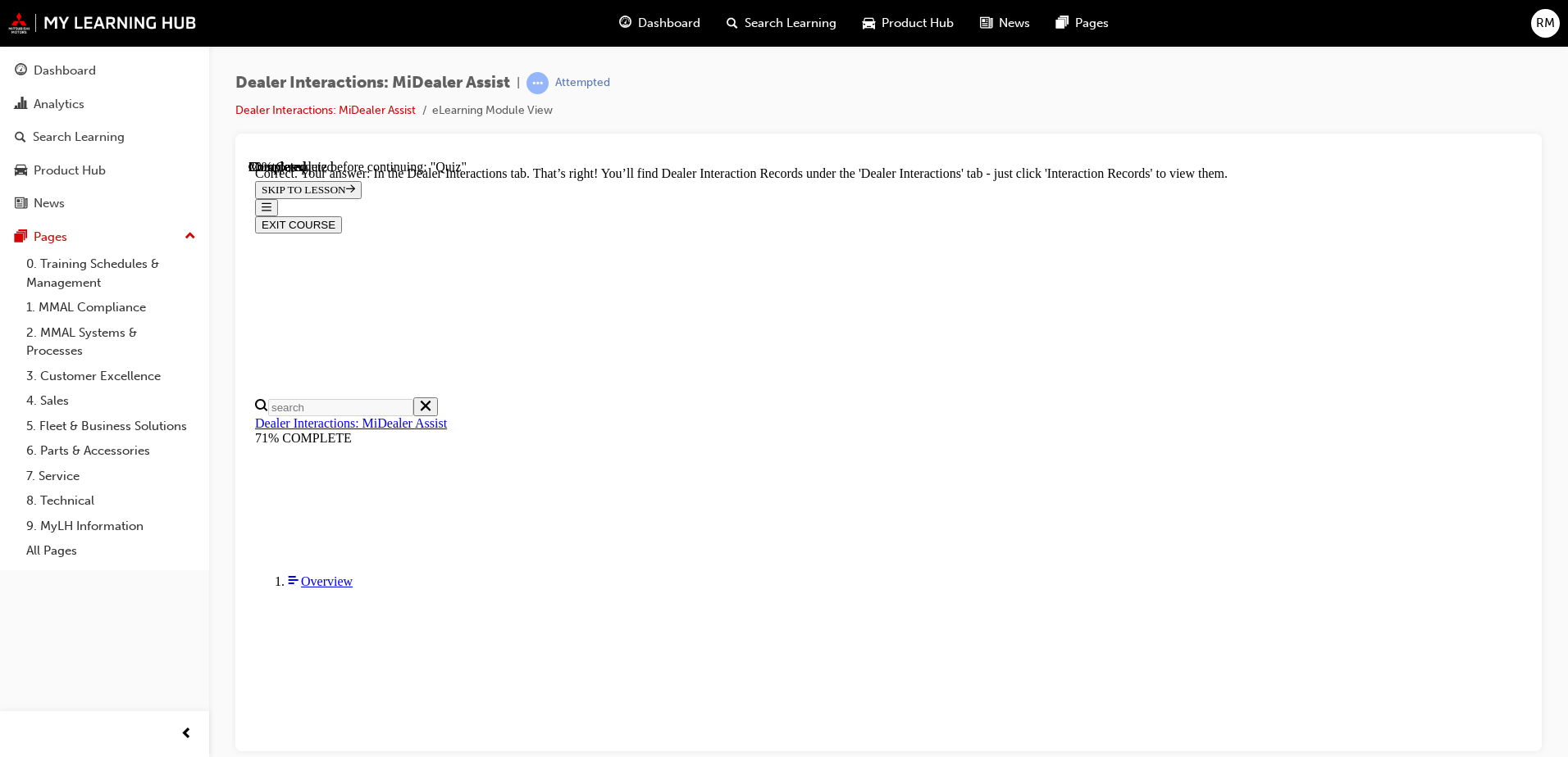
scroll to position [194, 0]
radio input "true"
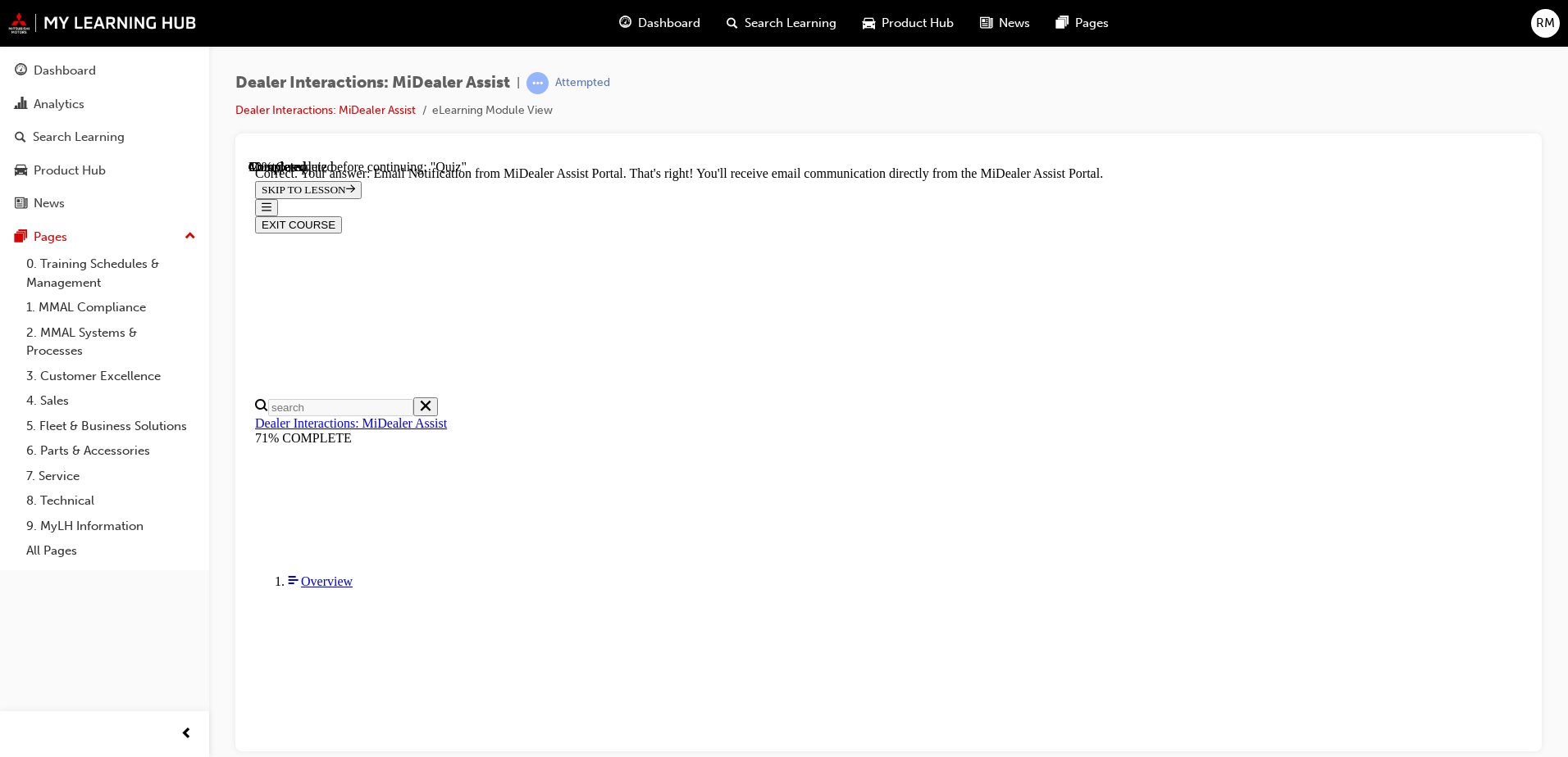
scroll to position [412, 0]
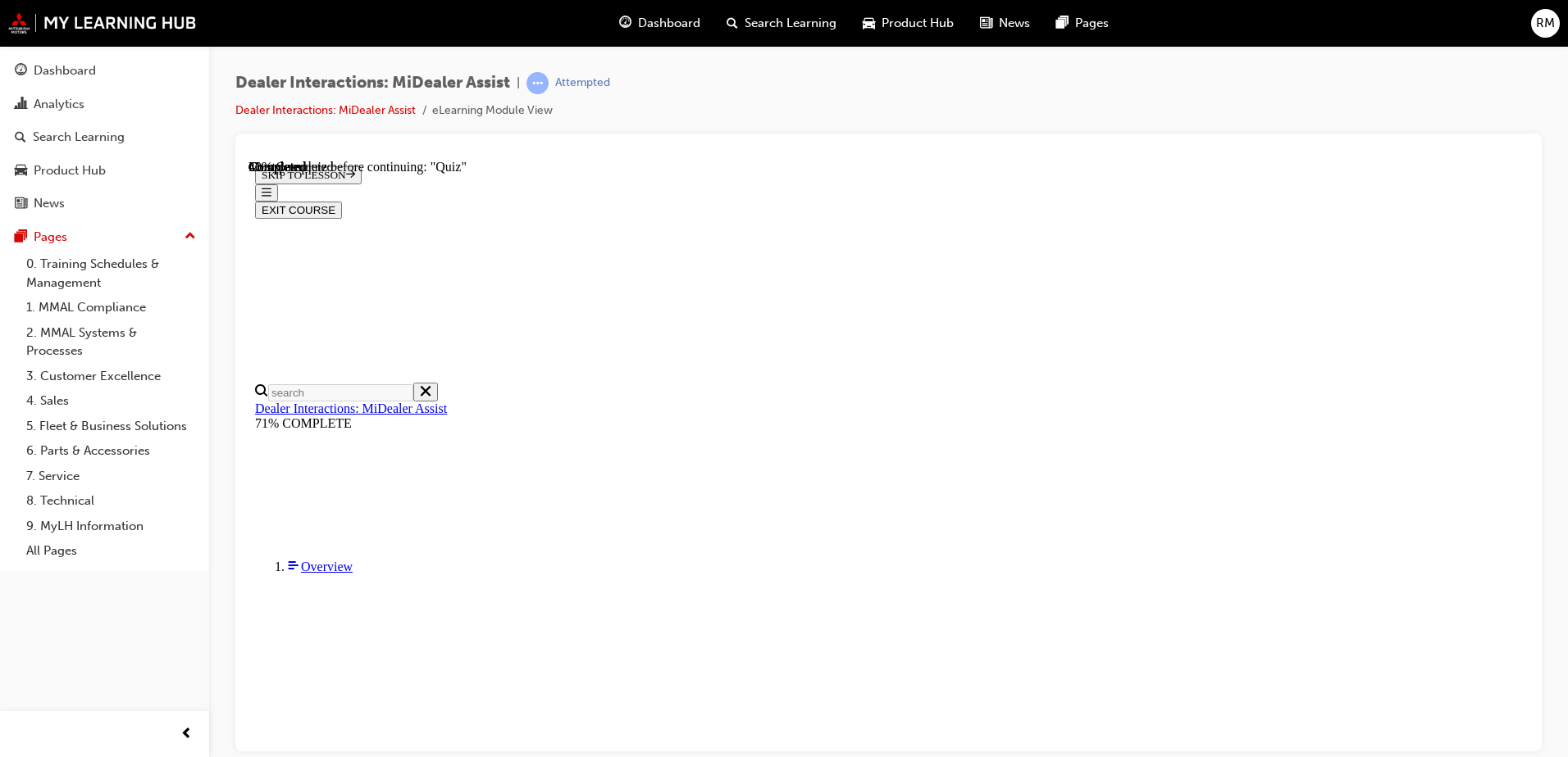
scroll to position [194, 0]
radio input "true"
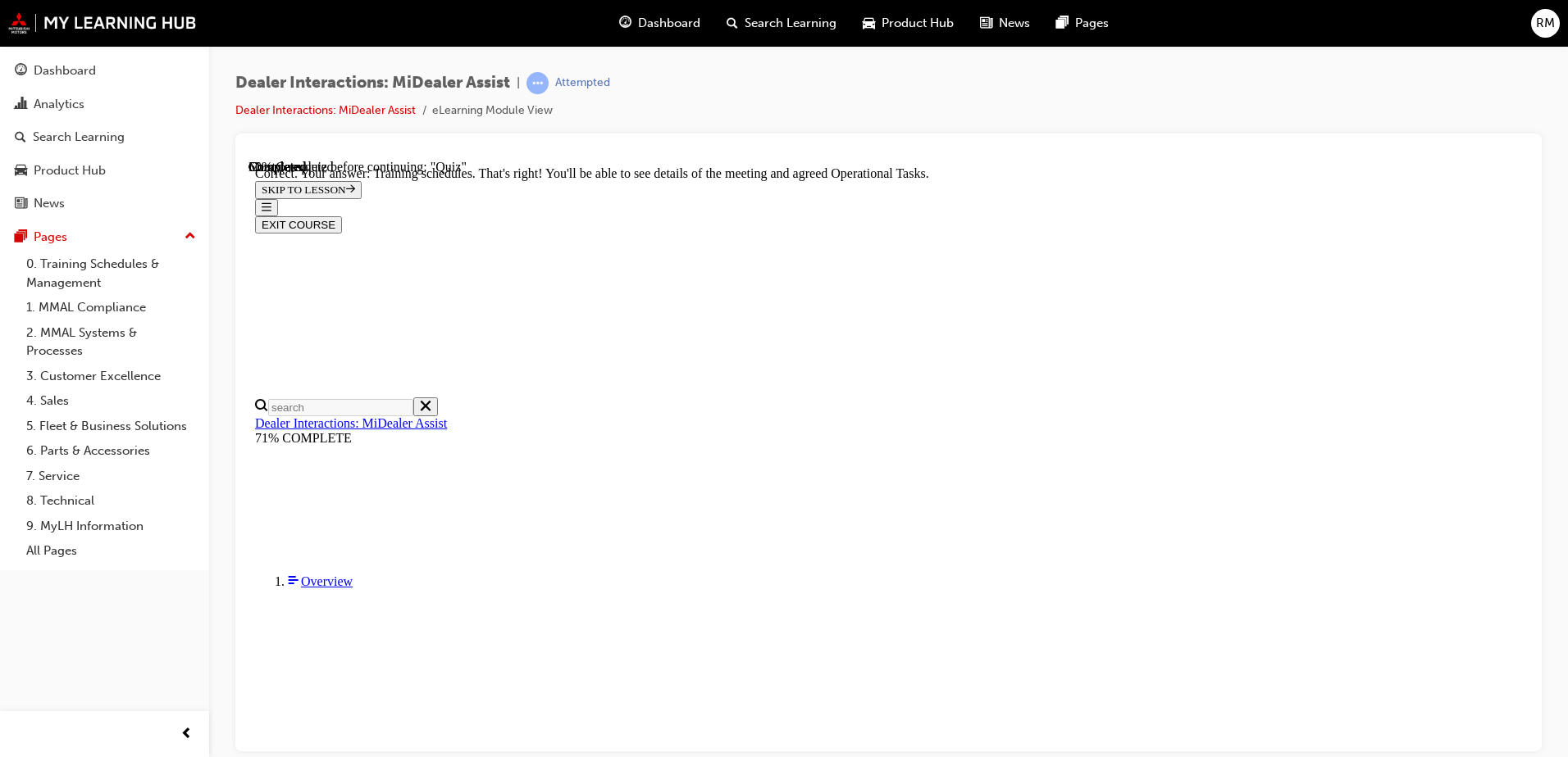
scroll to position [412, 0]
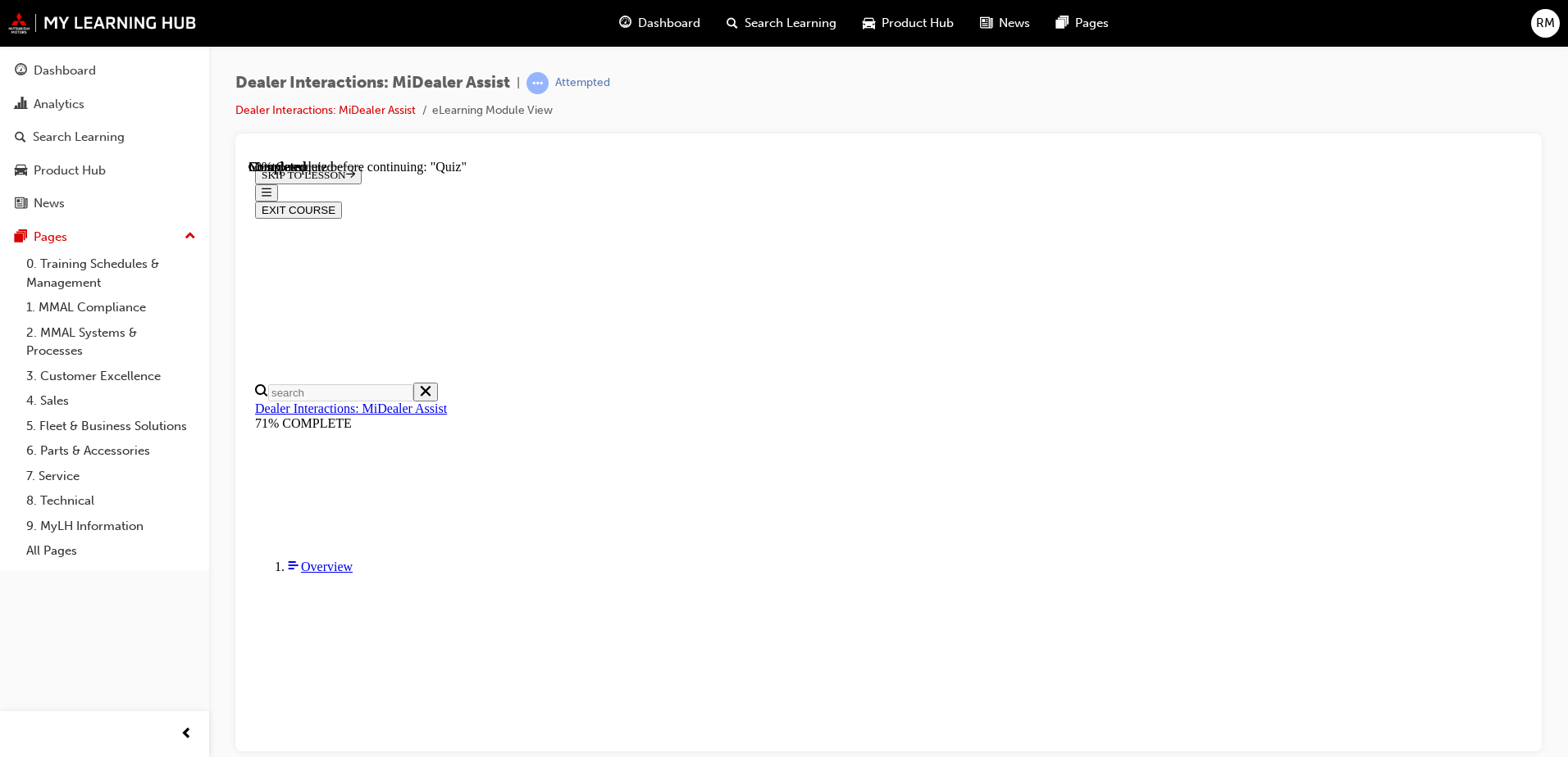
scroll to position [242, 0]
radio input "true"
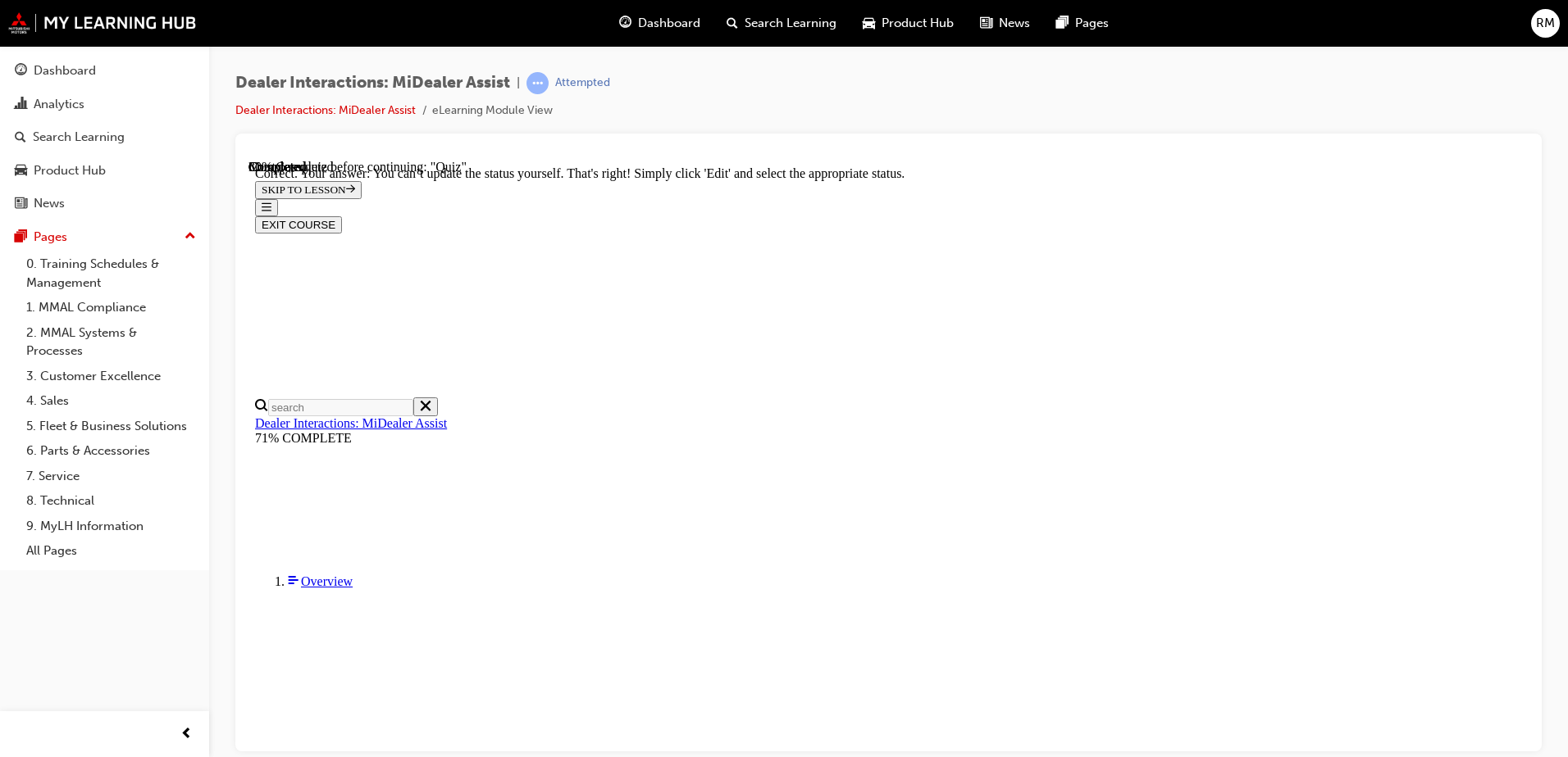
scroll to position [416, 0]
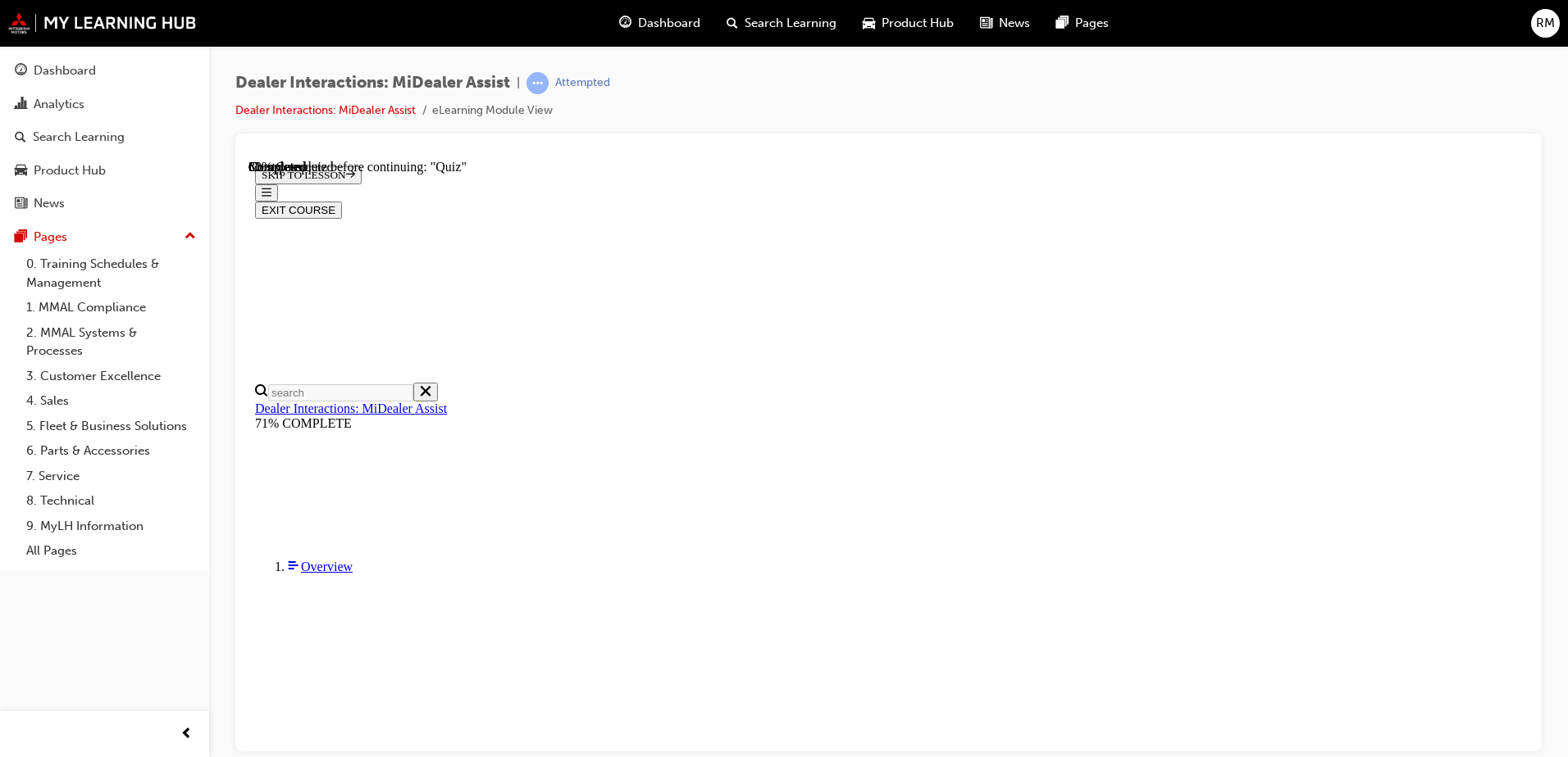
scroll to position [250, 0]
radio input "true"
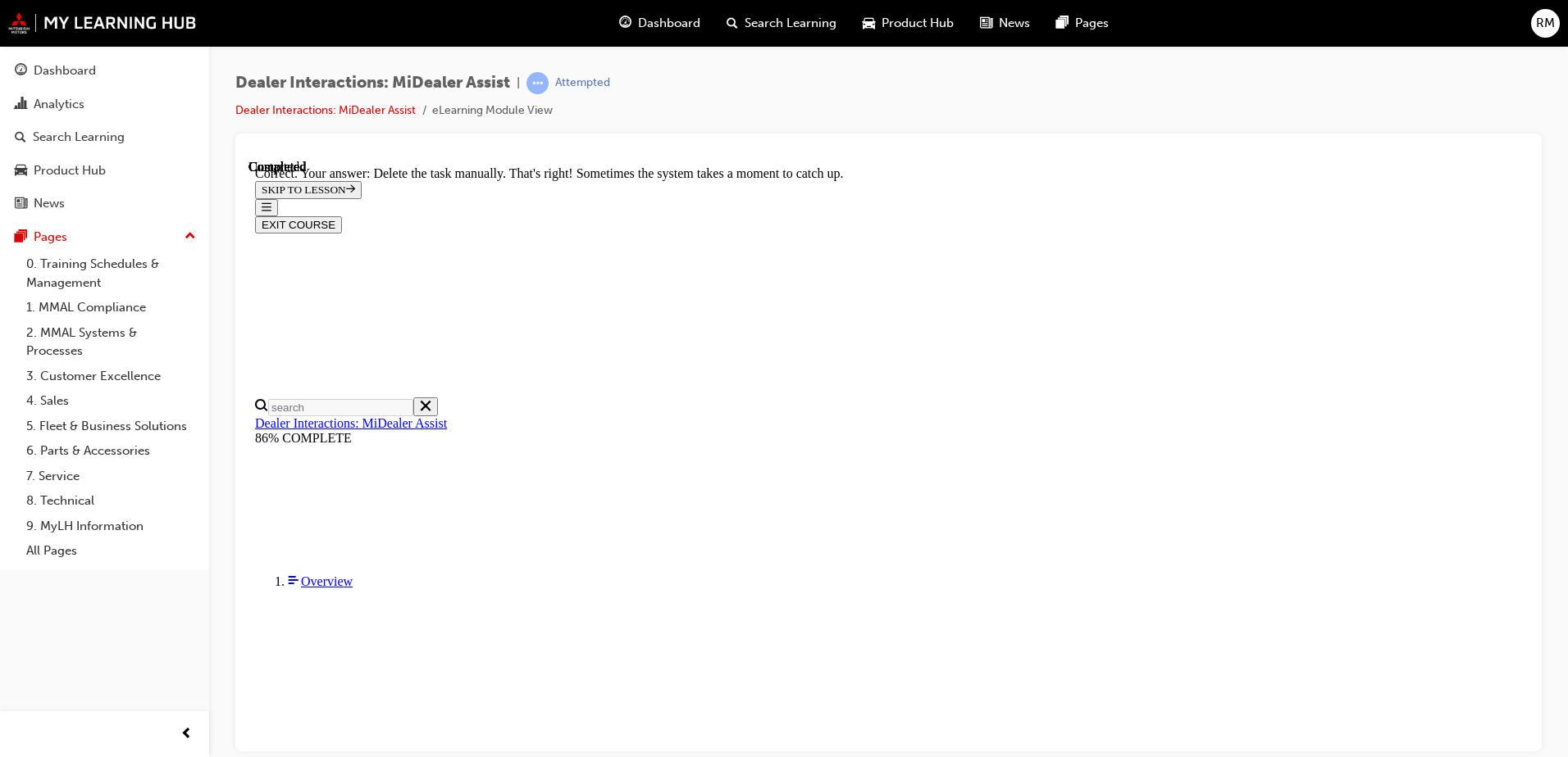
scroll to position [424, 0]
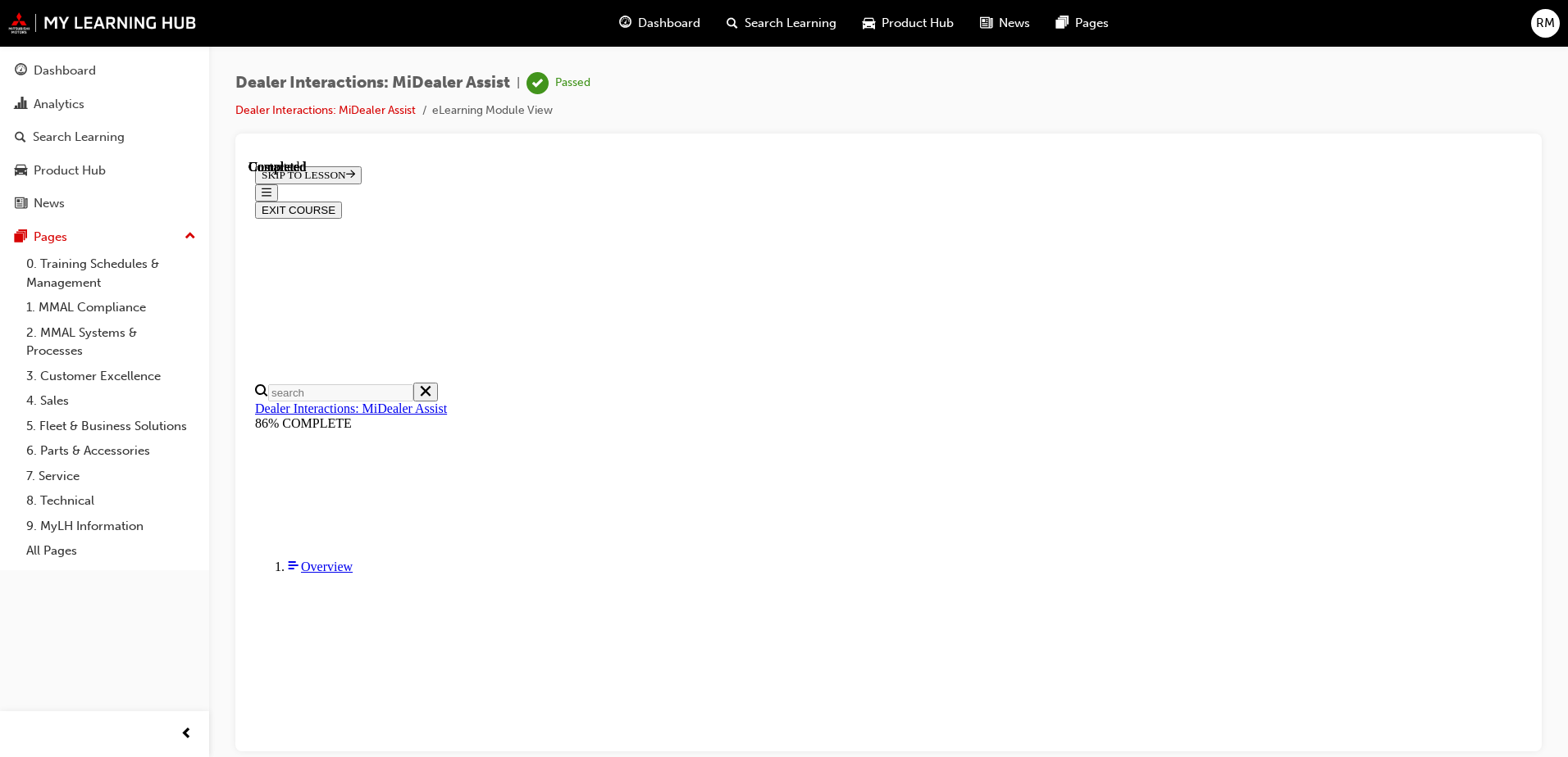
scroll to position [300, 0]
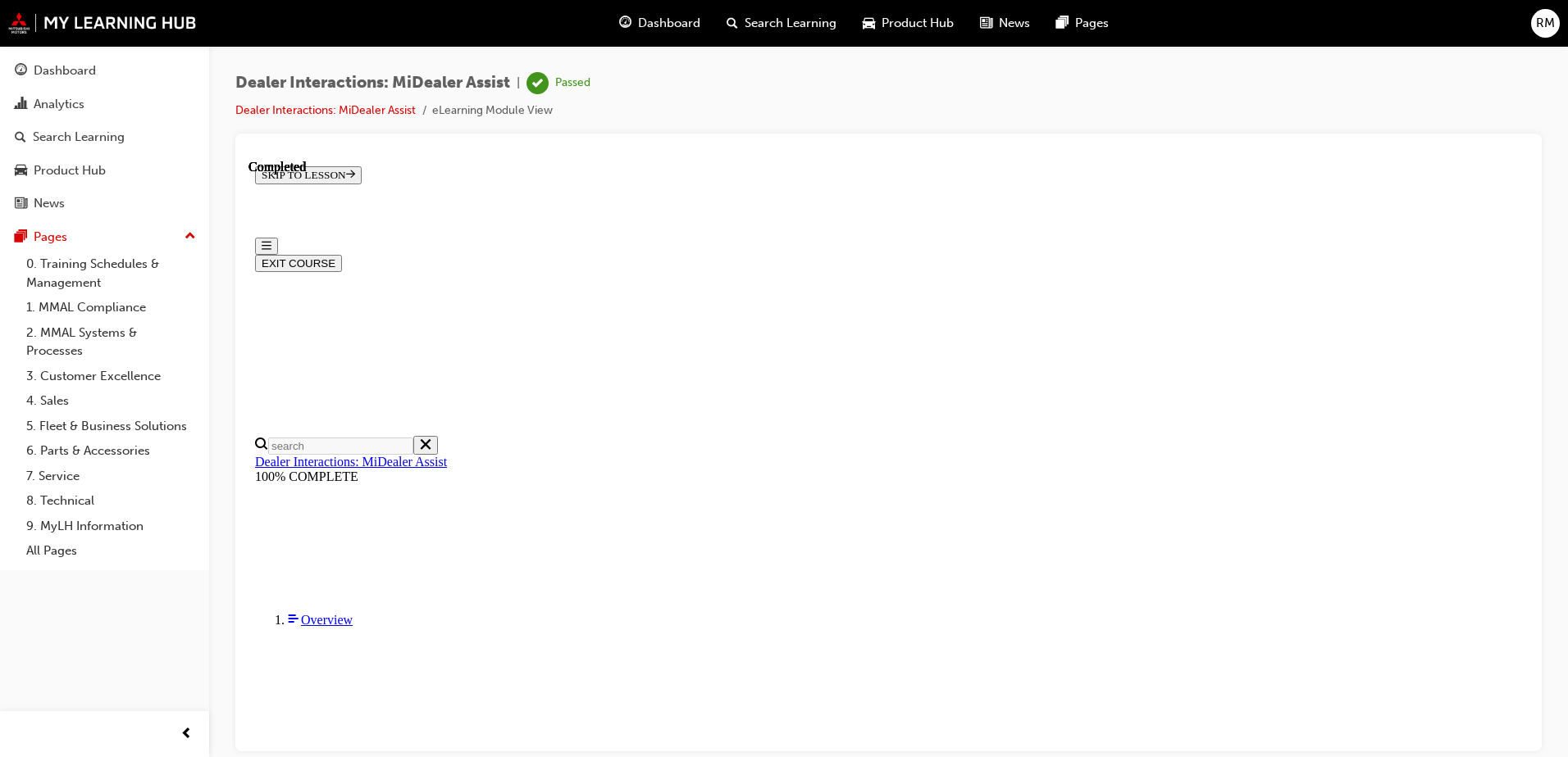
scroll to position [0, 0]
click at [342, 257] on button "EXIT COURSE" at bounding box center [299, 265] width 87 height 17
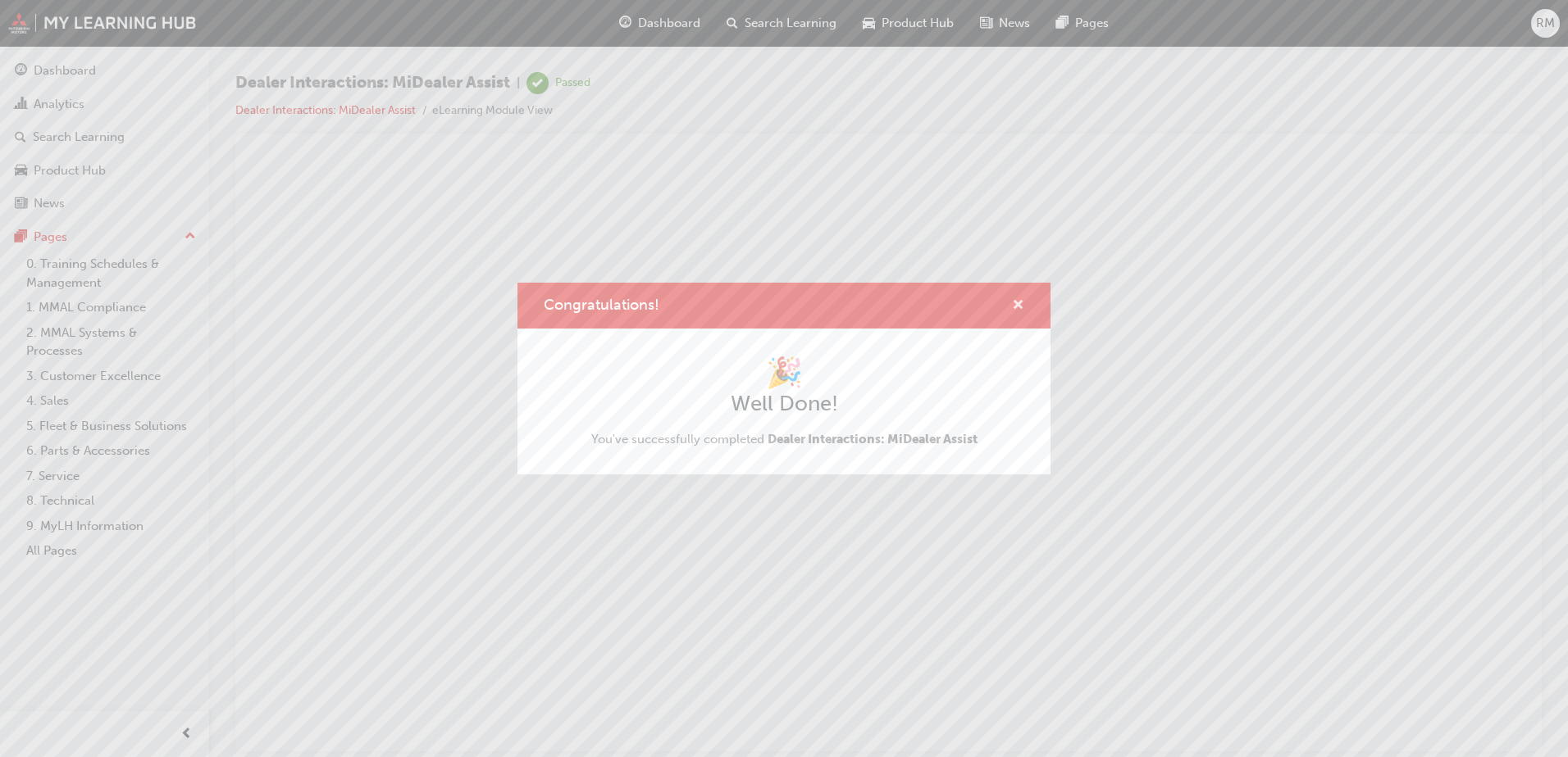
click at [1016, 303] on span "cross-icon" at bounding box center [1018, 306] width 13 height 15
